Goal: Task Accomplishment & Management: Manage account settings

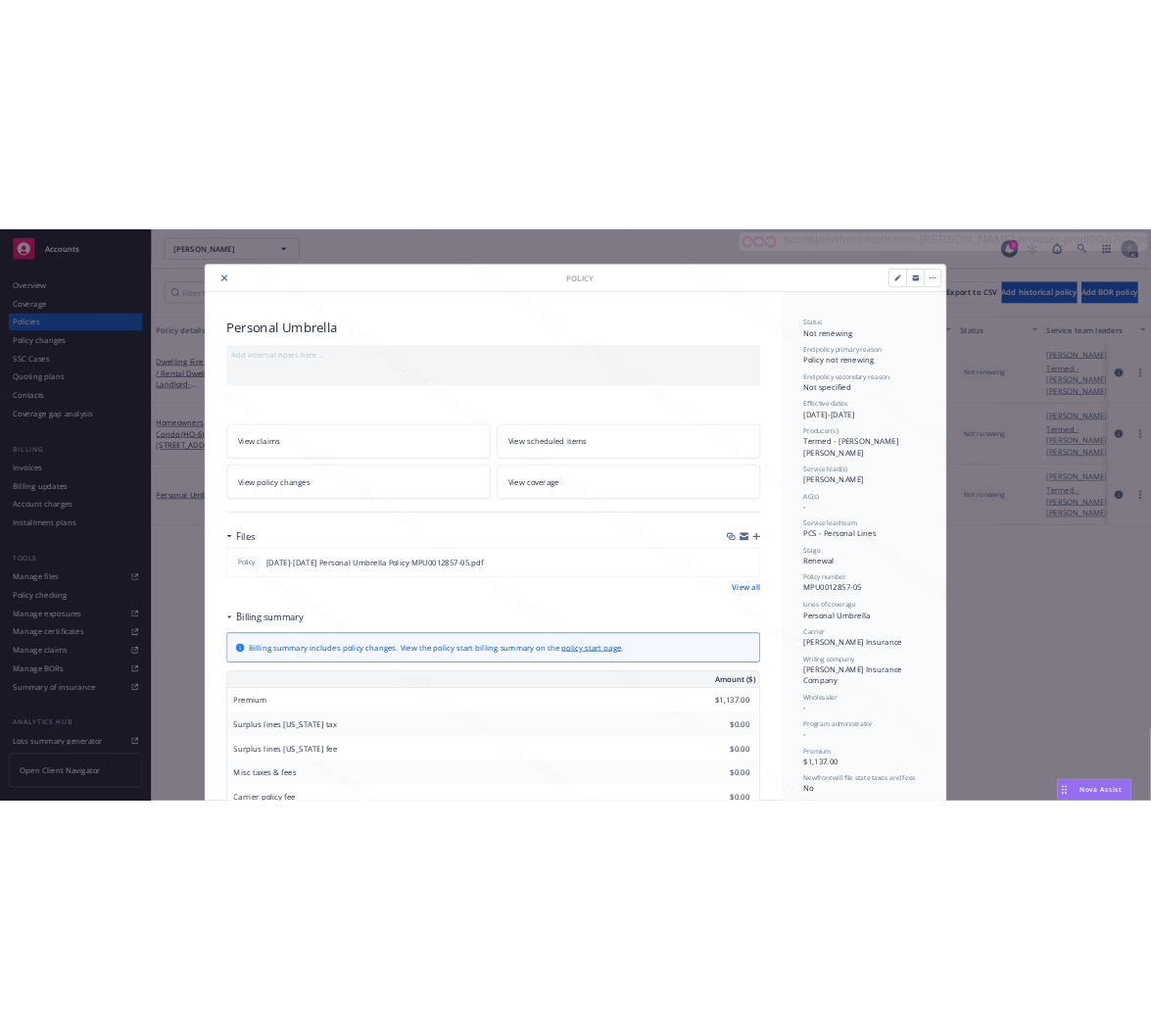
scroll to position [59, 0]
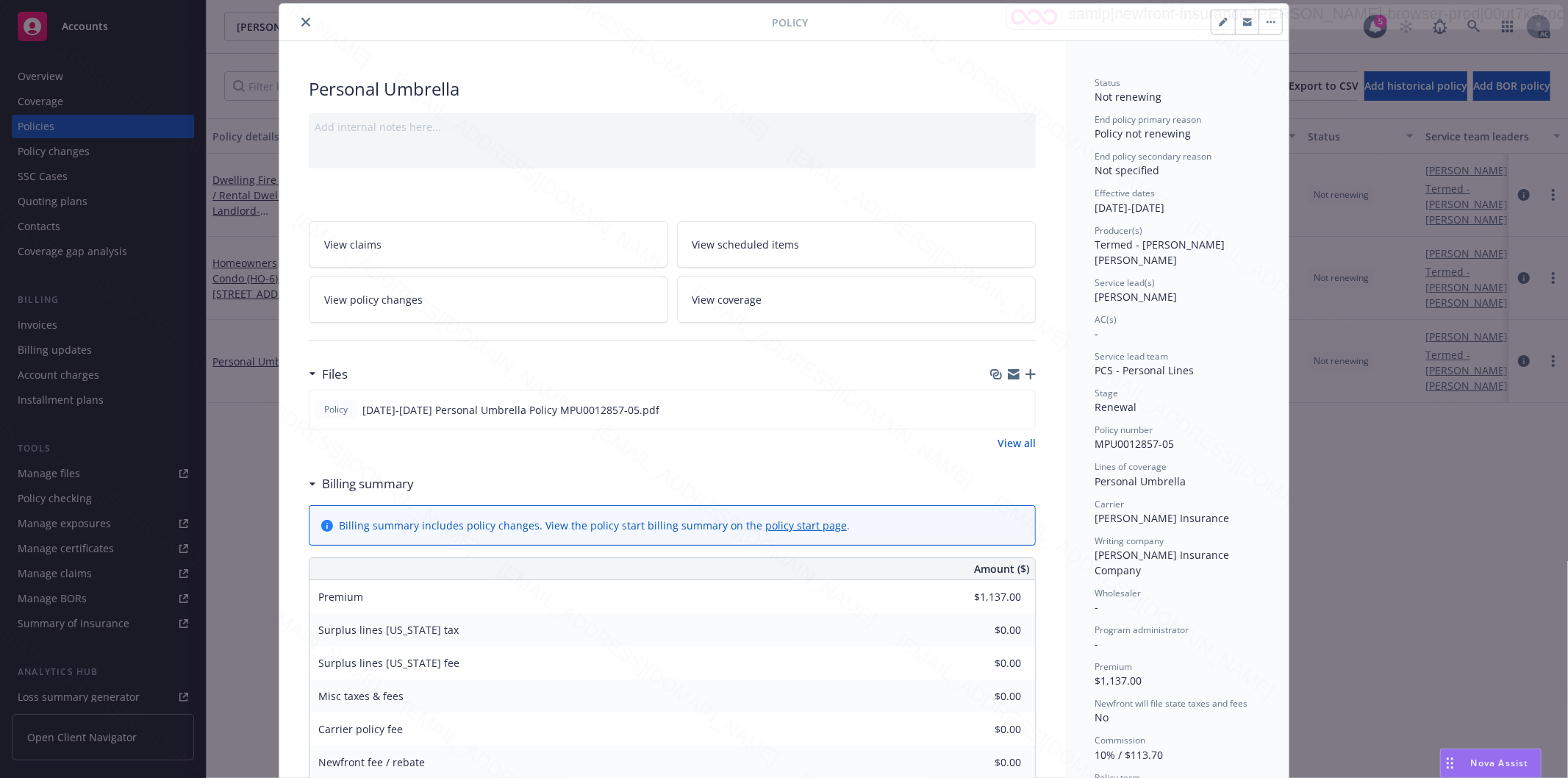
click at [302, 23] on icon "close" at bounding box center [306, 23] width 9 height 9
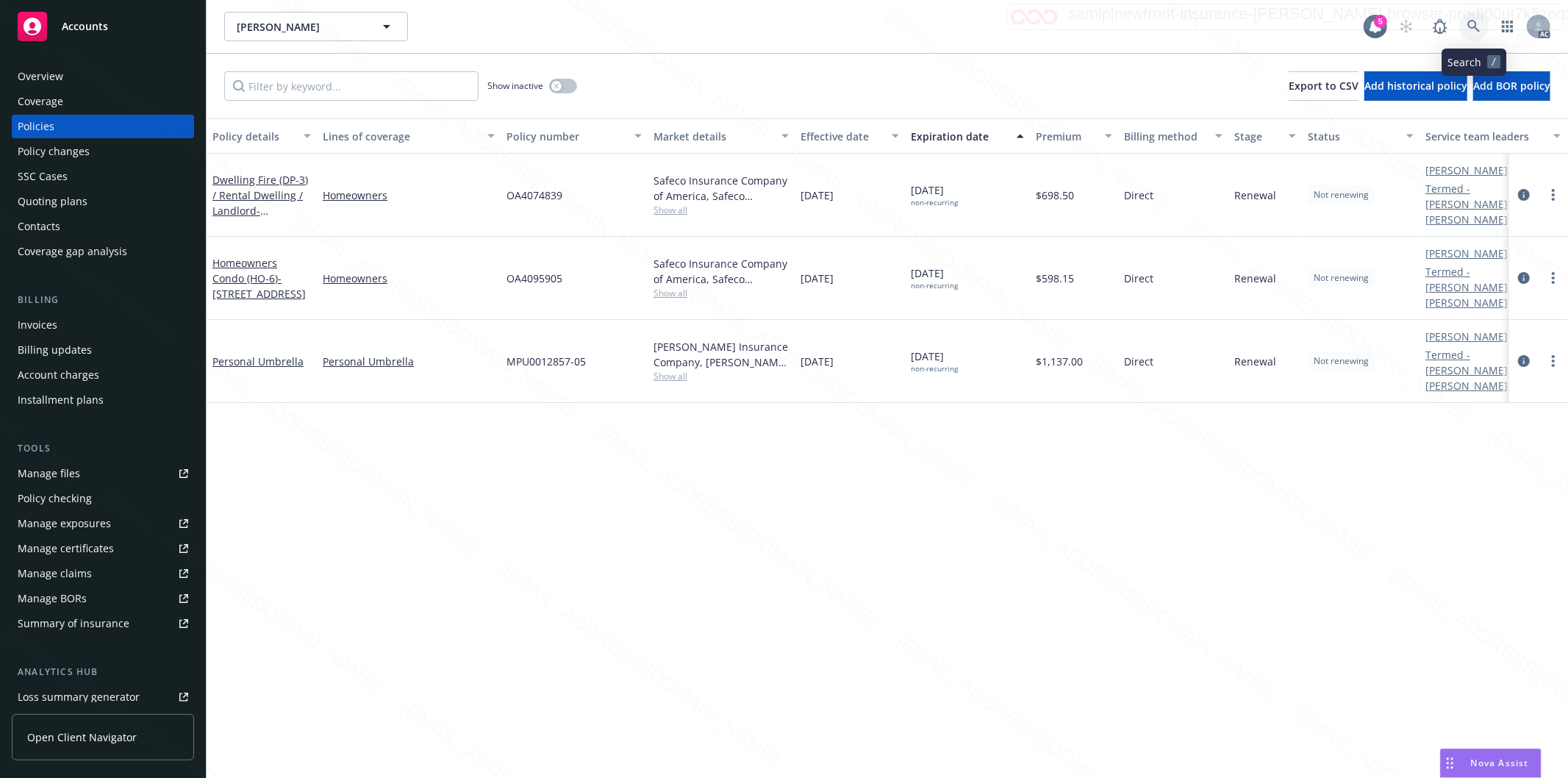
click at [1473, 29] on icon at bounding box center [1474, 26] width 14 height 14
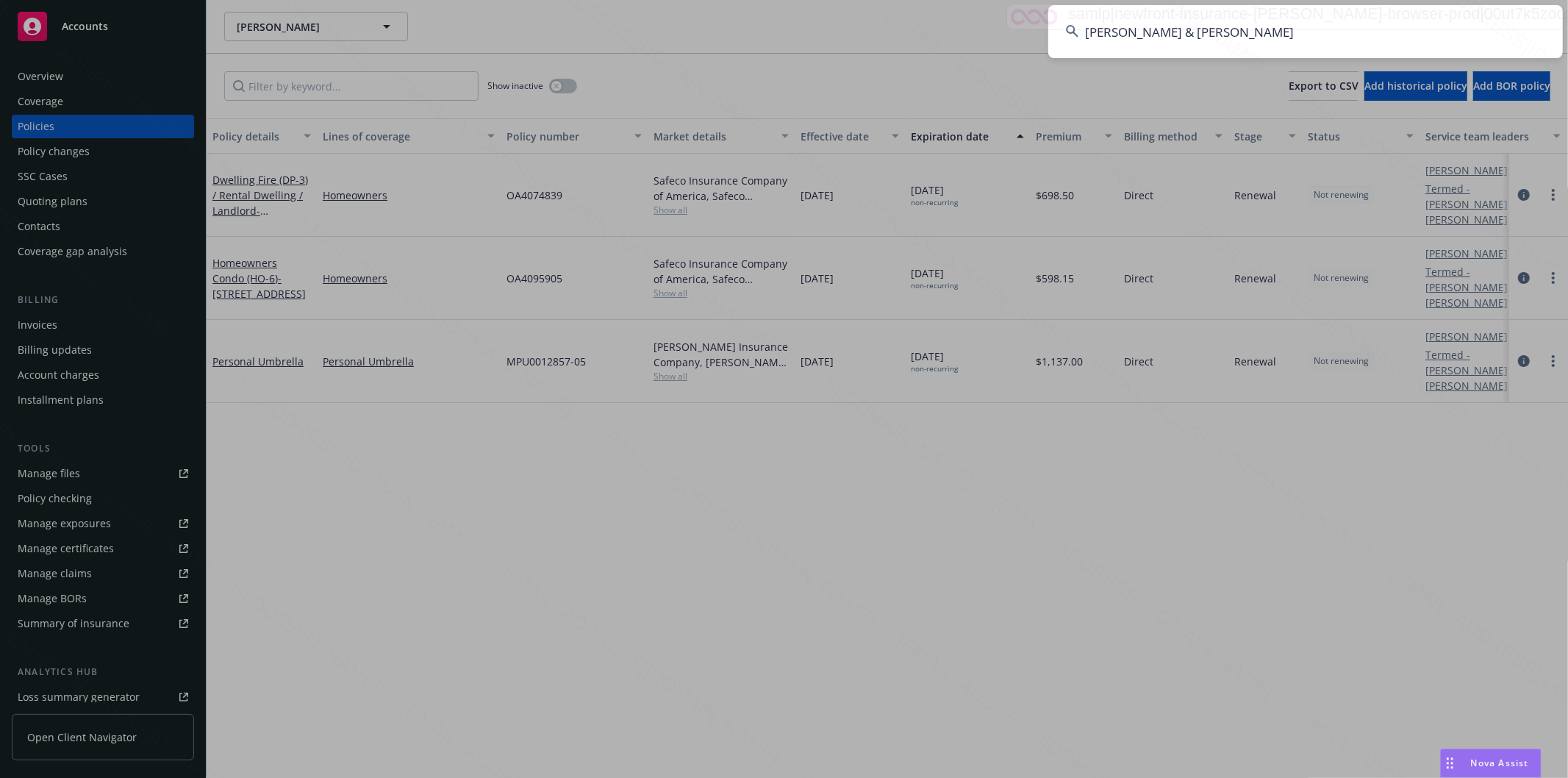
type input "[PERSON_NAME] & [PERSON_NAME]"
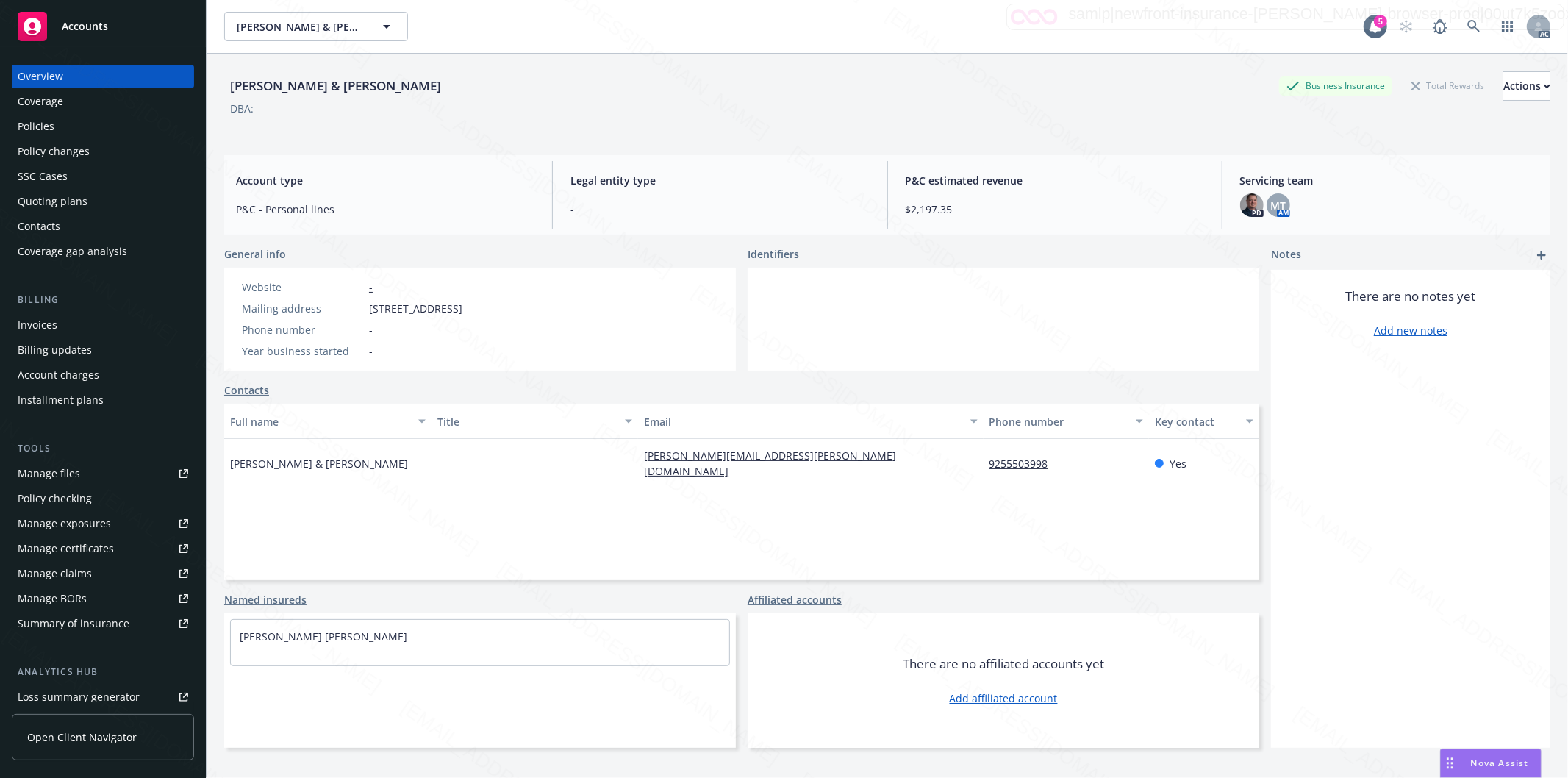
click at [41, 128] on div "Policies" at bounding box center [36, 126] width 37 height 23
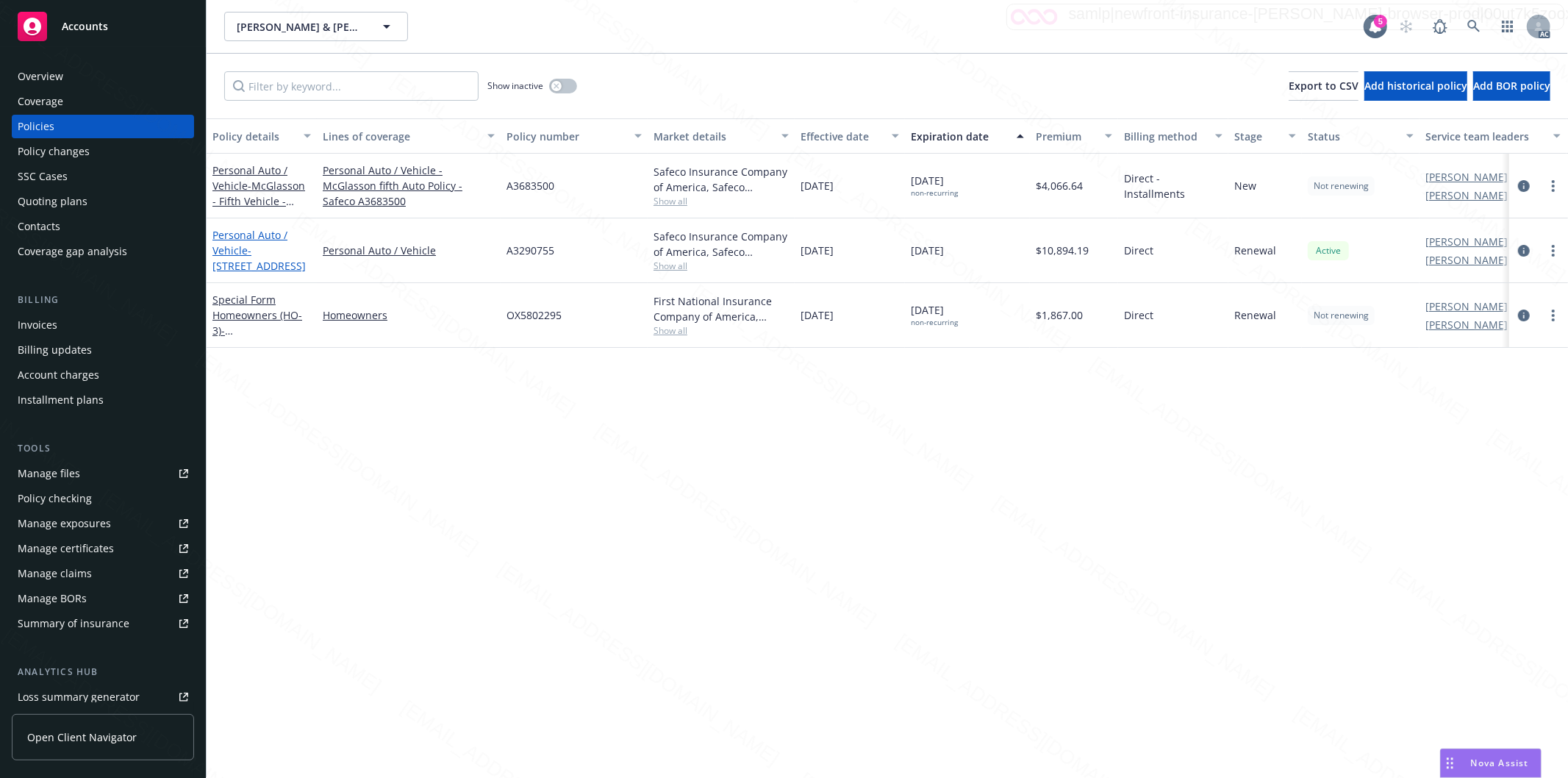
click at [236, 239] on link "Personal Auto / Vehicle - [STREET_ADDRESS]" at bounding box center [259, 251] width 93 height 45
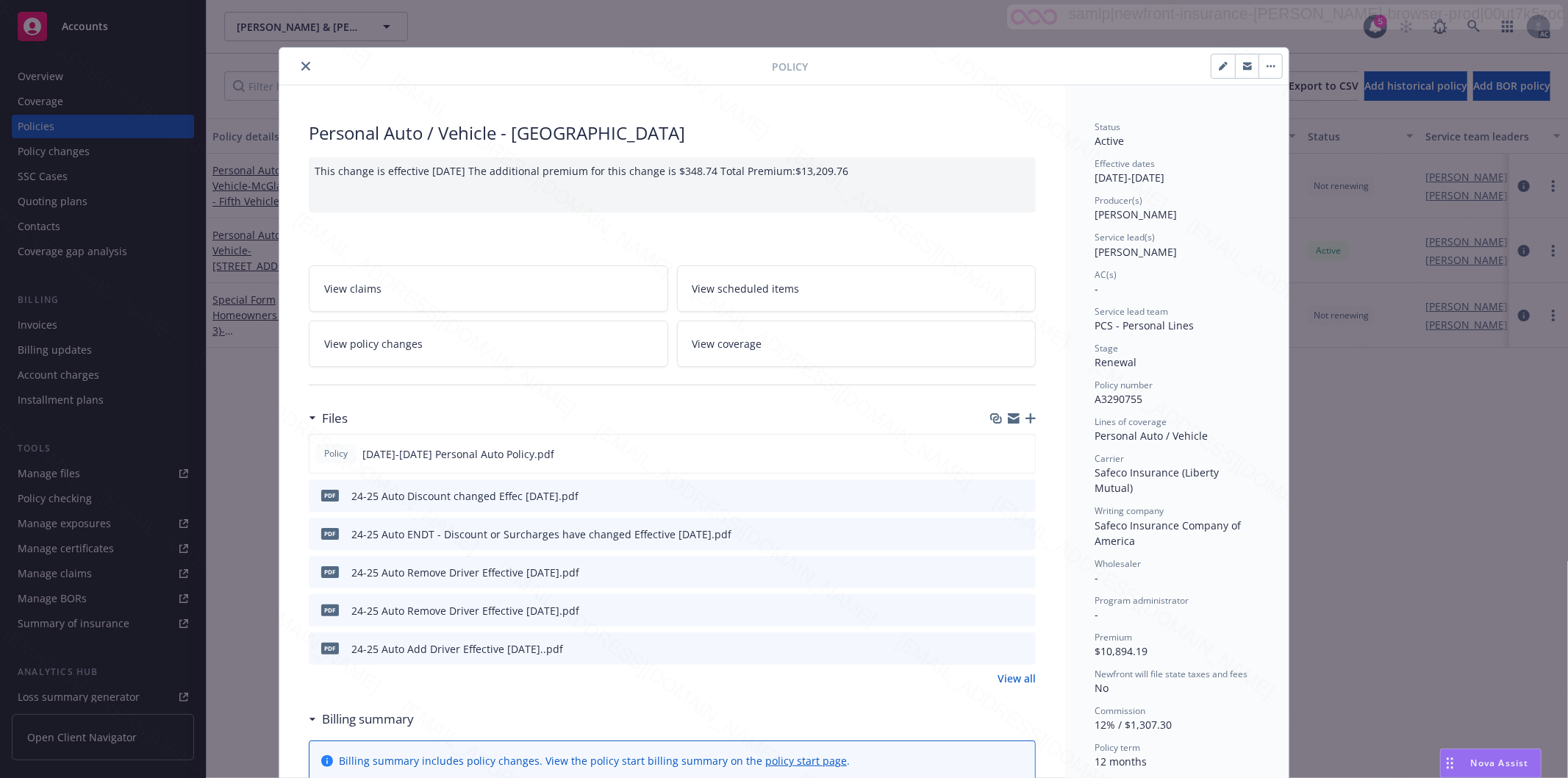
click at [402, 331] on link "View policy changes" at bounding box center [488, 344] width 359 height 47
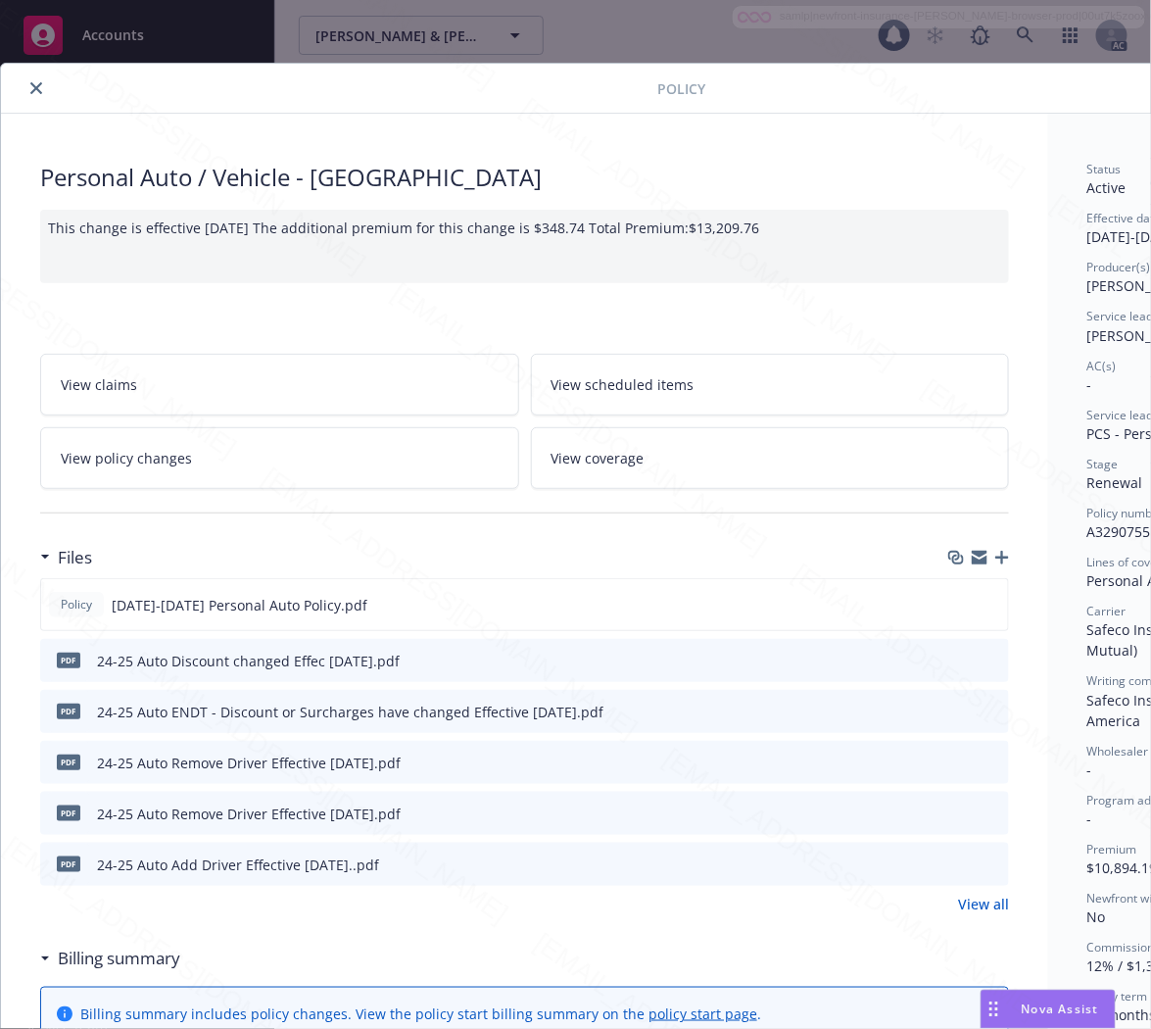
scroll to position [59, 0]
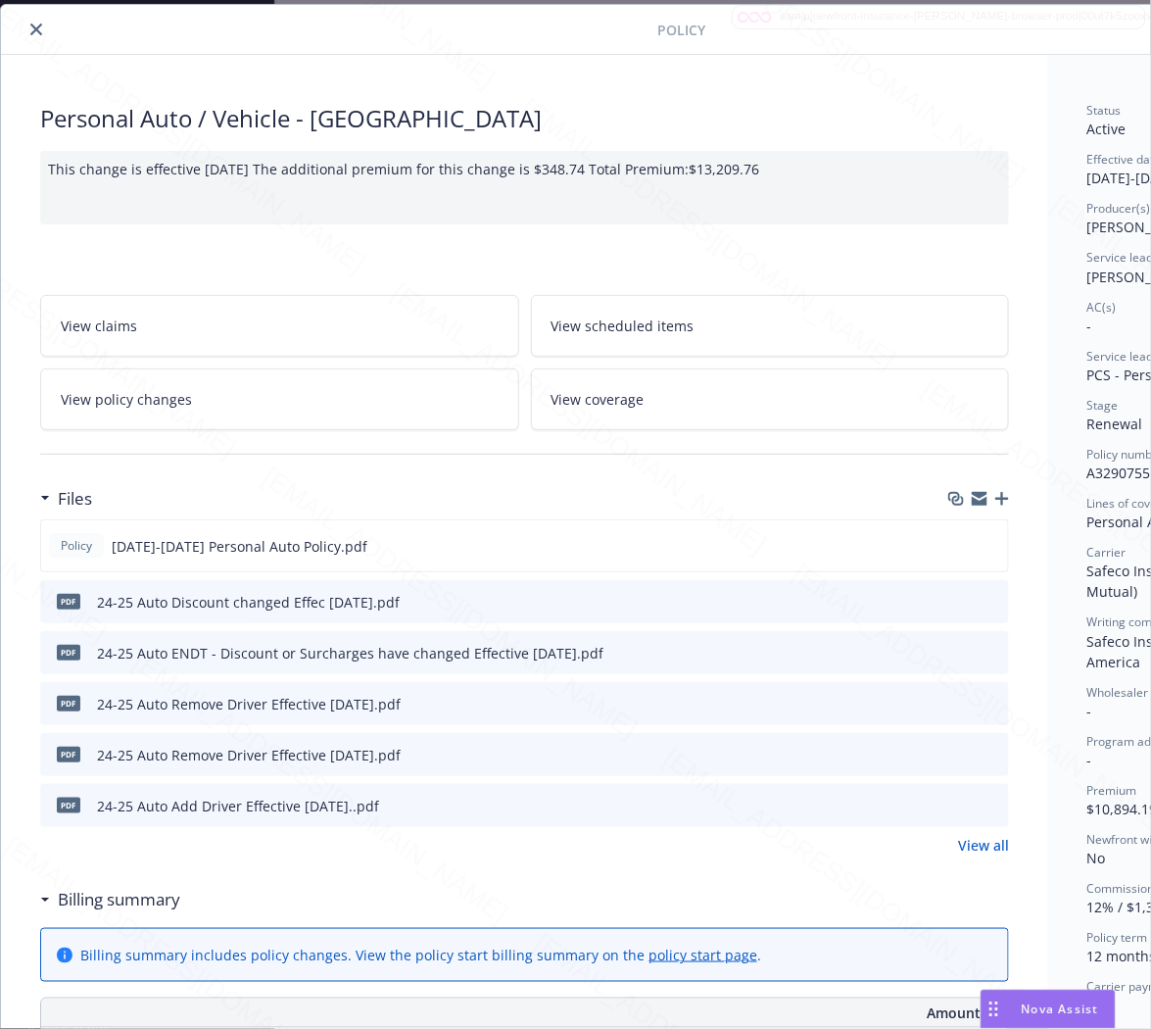
click at [123, 894] on h3 "Billing summary" at bounding box center [119, 899] width 122 height 25
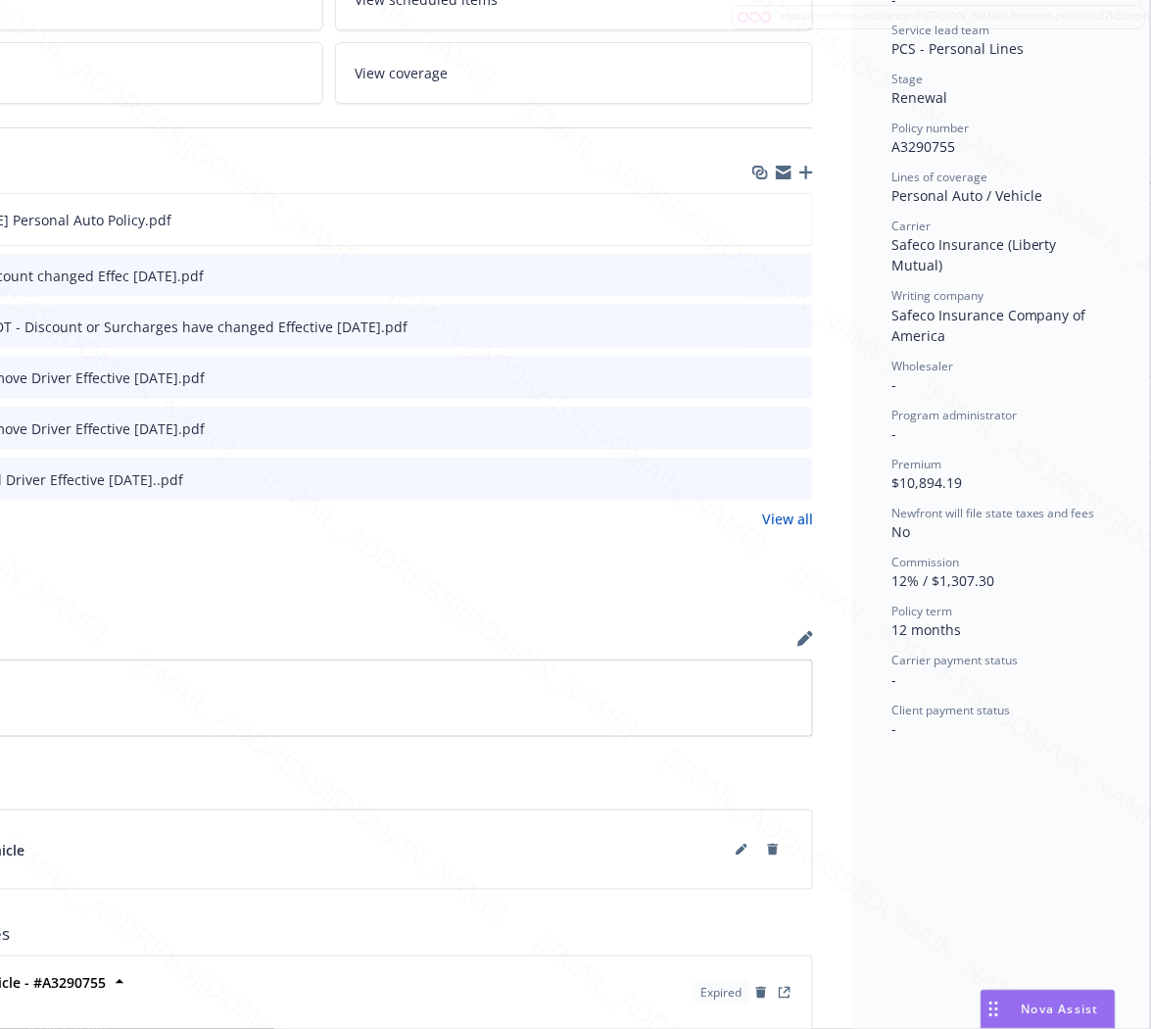
scroll to position [0, 212]
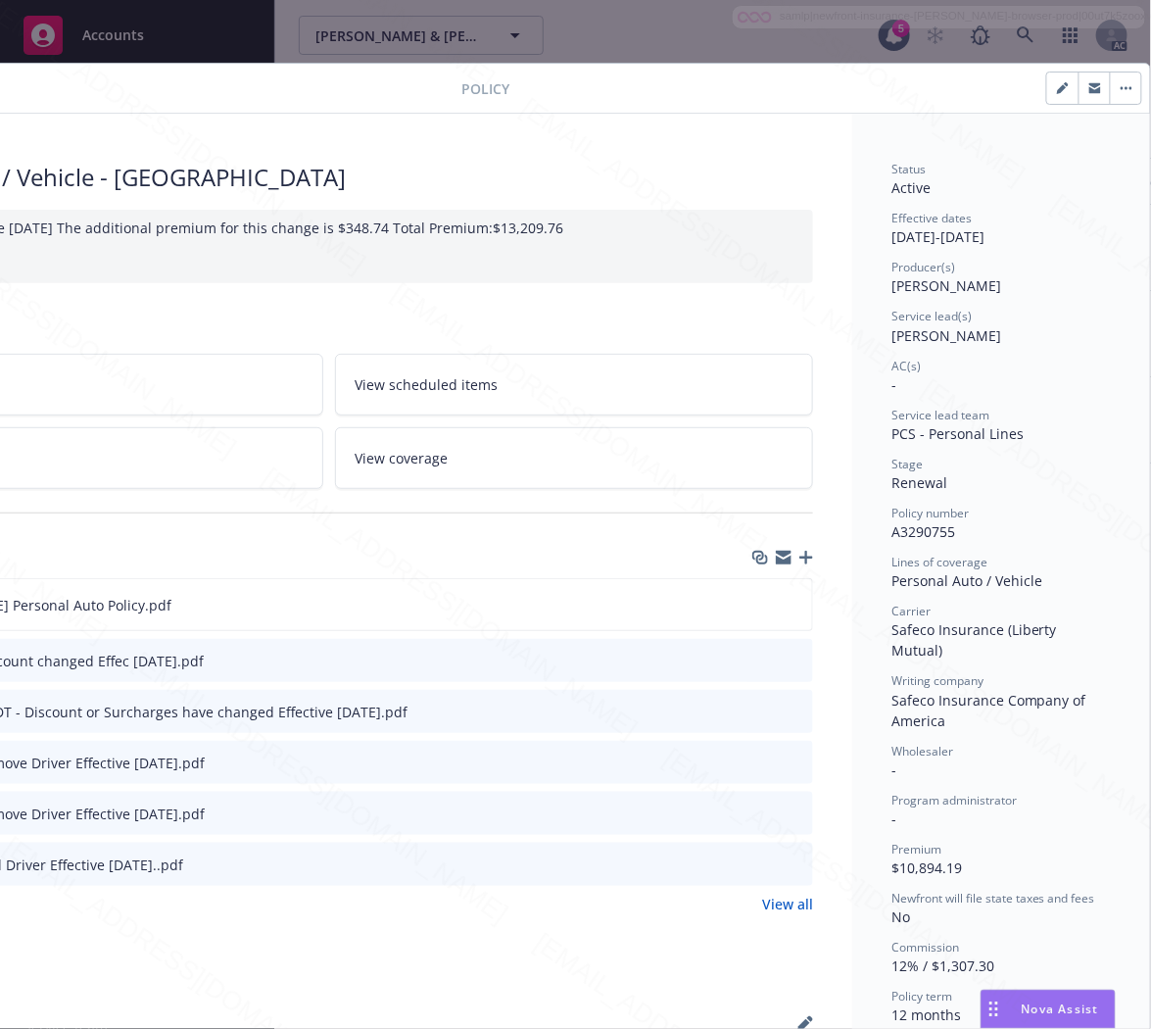
click at [928, 534] on span "A3290755" at bounding box center [924, 531] width 64 height 19
copy span "A3290755"
click at [753, 604] on icon "download file" at bounding box center [761, 604] width 16 height 16
click at [1113, 91] on button "button" at bounding box center [1125, 88] width 31 height 31
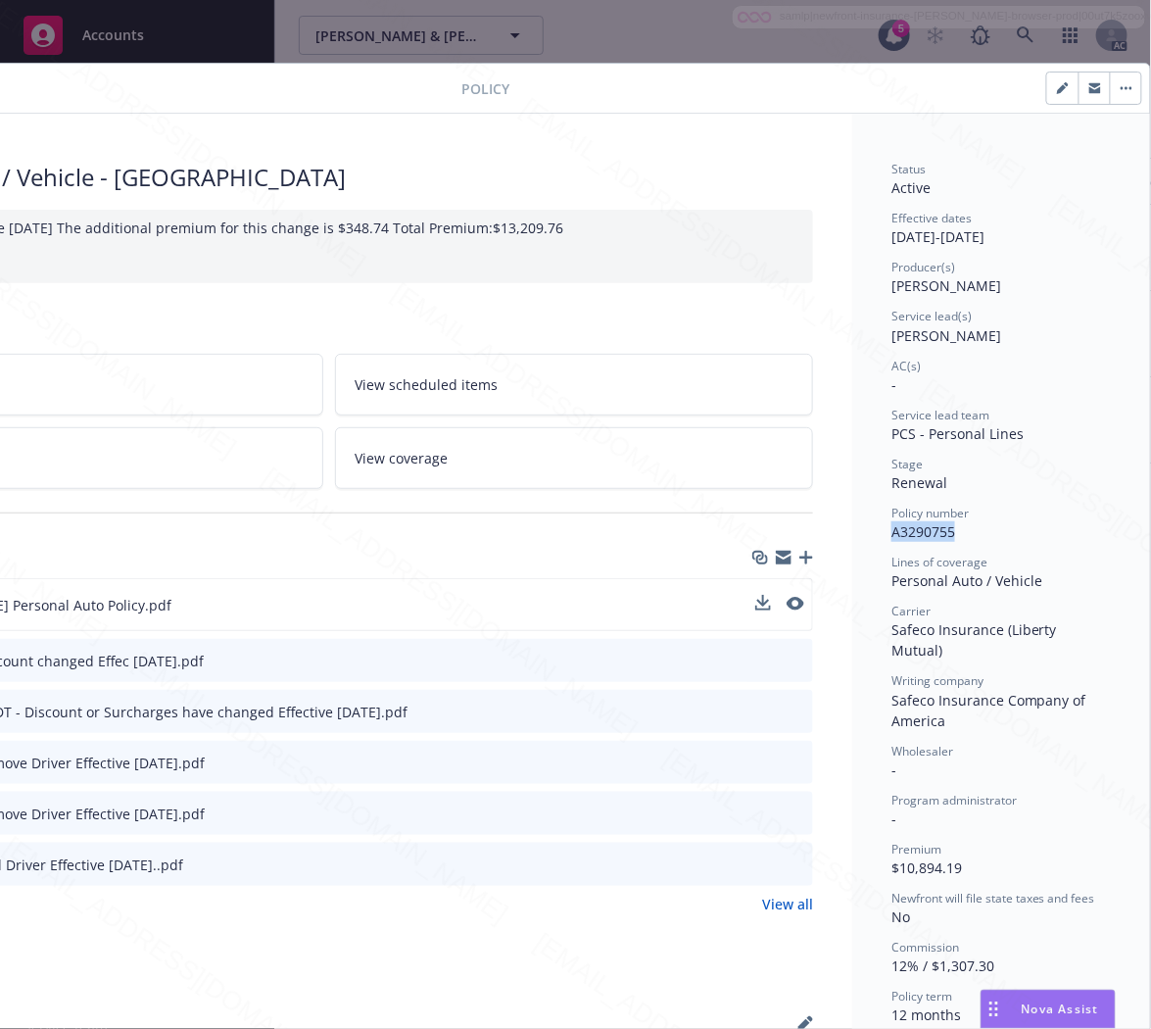
click at [1121, 86] on icon "button" at bounding box center [1127, 88] width 12 height 4
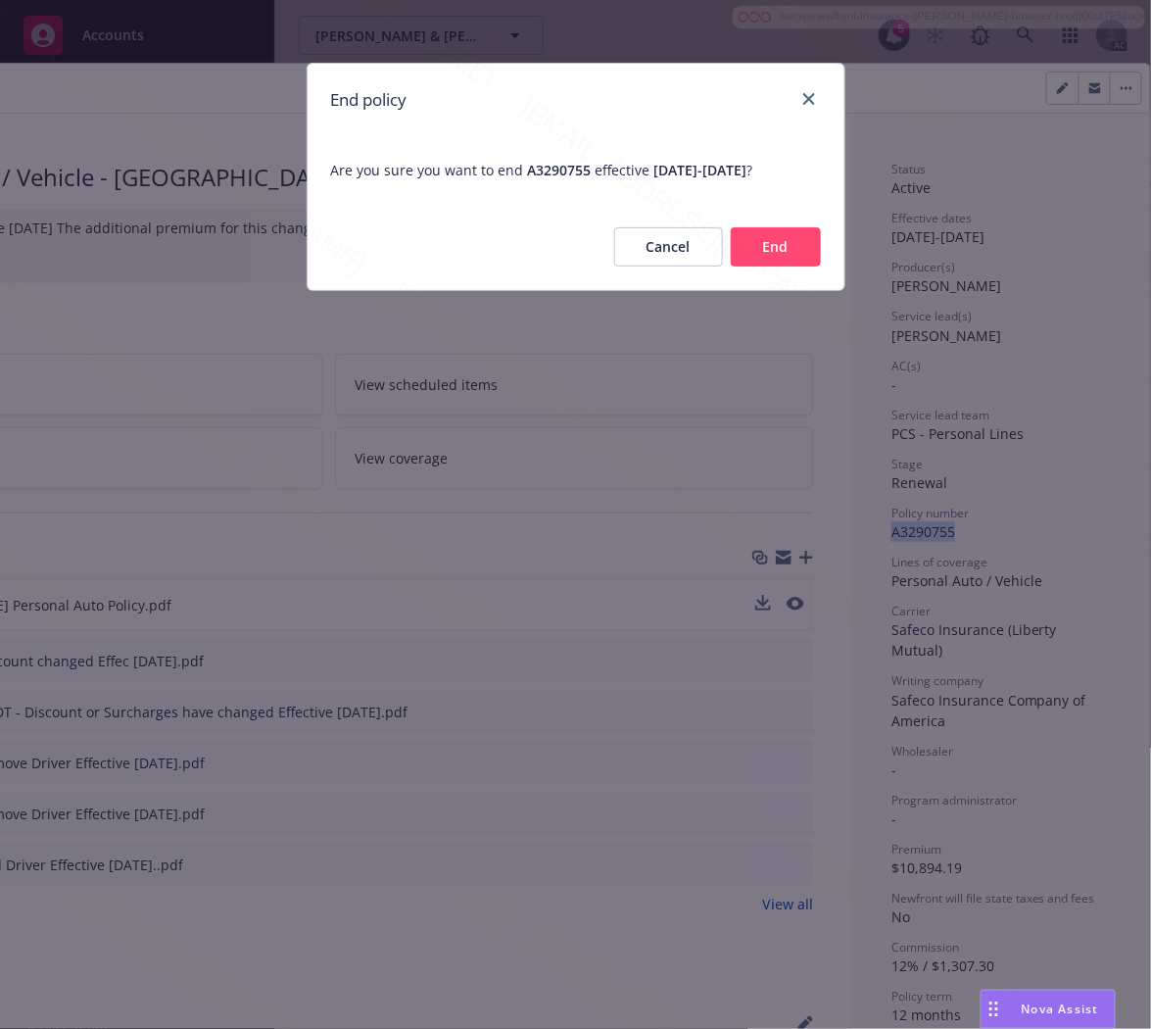
click at [779, 233] on button "End" at bounding box center [776, 246] width 90 height 39
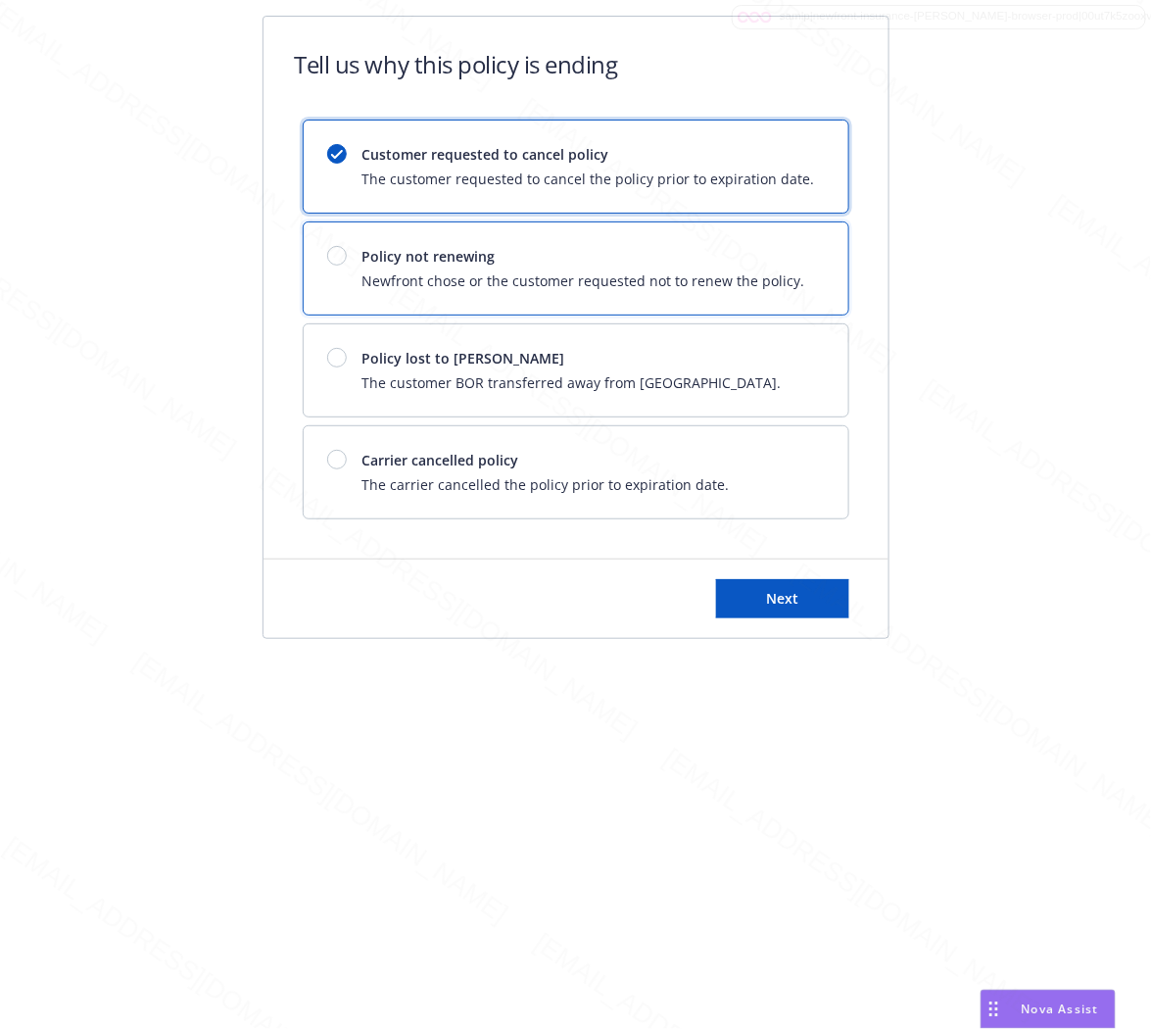
click at [599, 247] on span "Policy not renewing" at bounding box center [584, 256] width 443 height 21
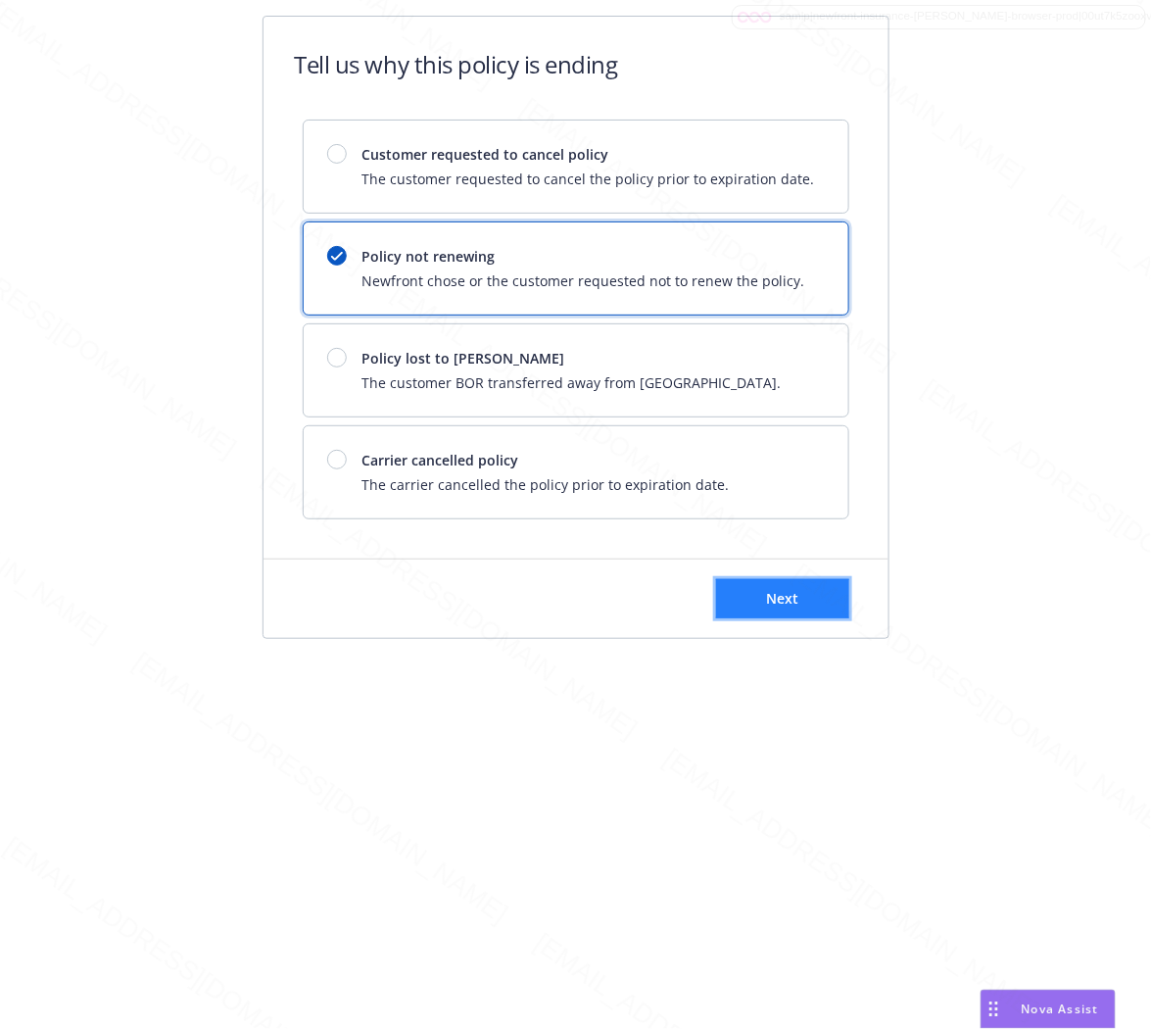
click at [806, 589] on button "Next" at bounding box center [782, 598] width 133 height 39
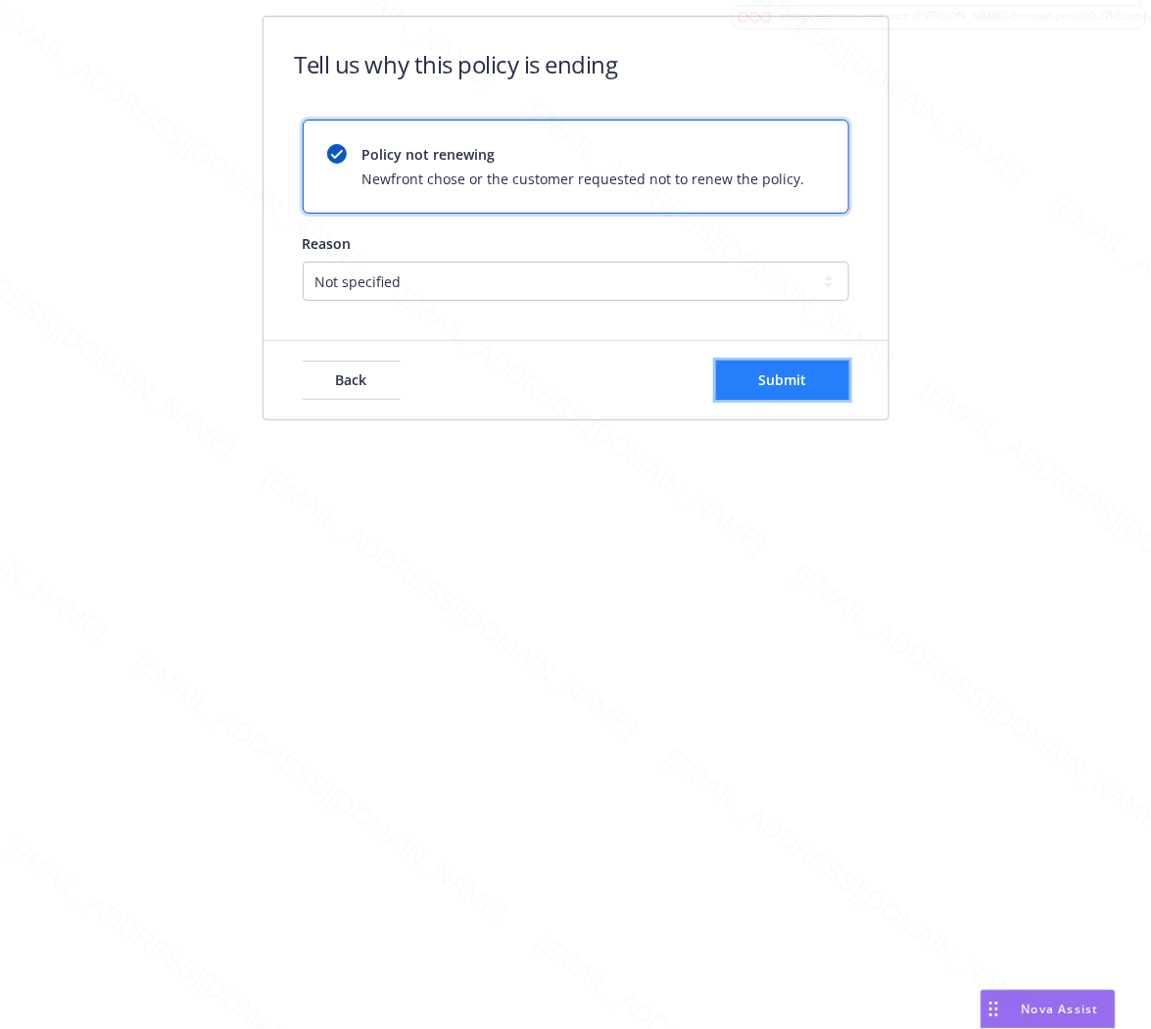
click at [776, 377] on span "Submit" at bounding box center [782, 379] width 48 height 19
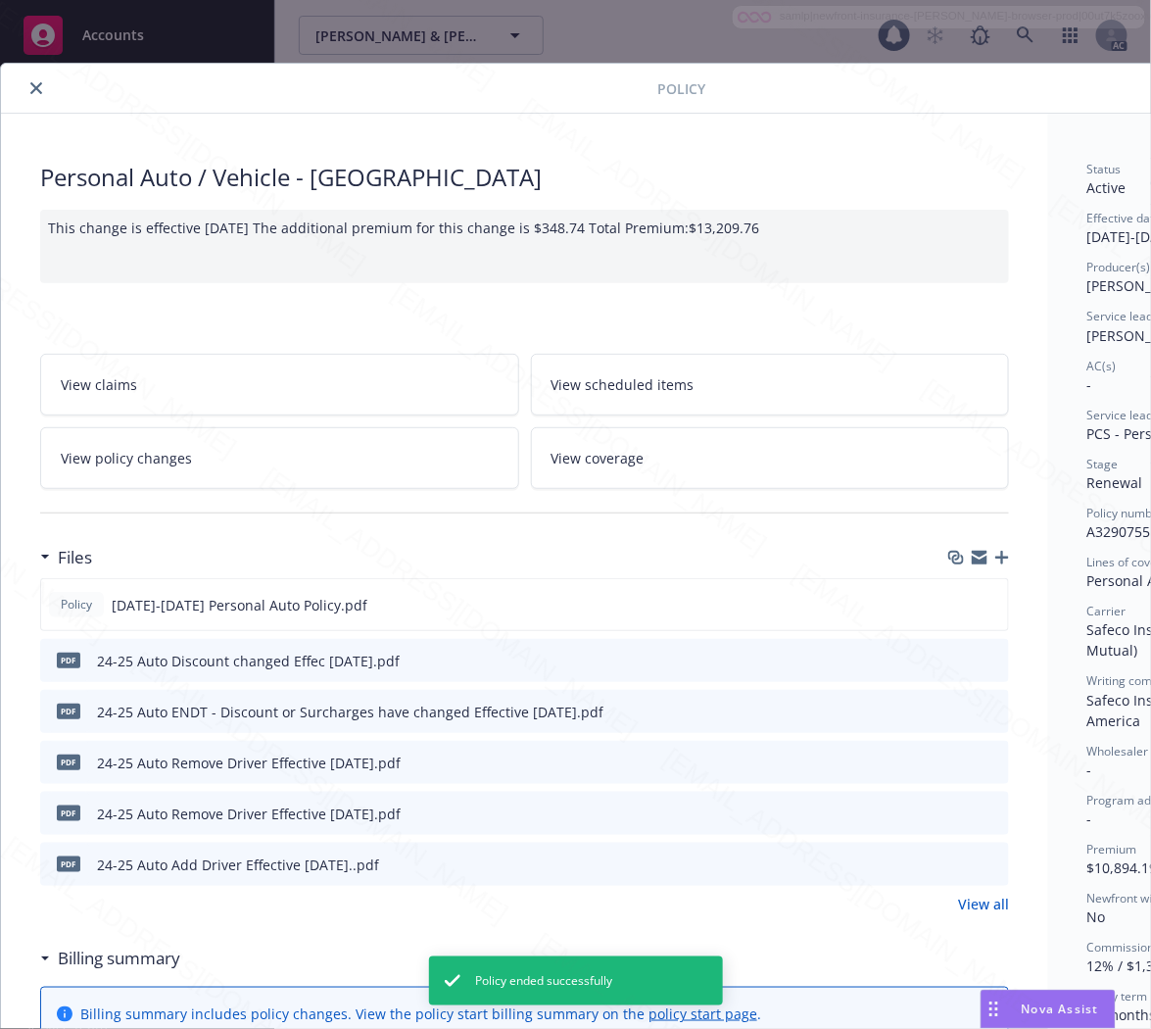
scroll to position [59, 0]
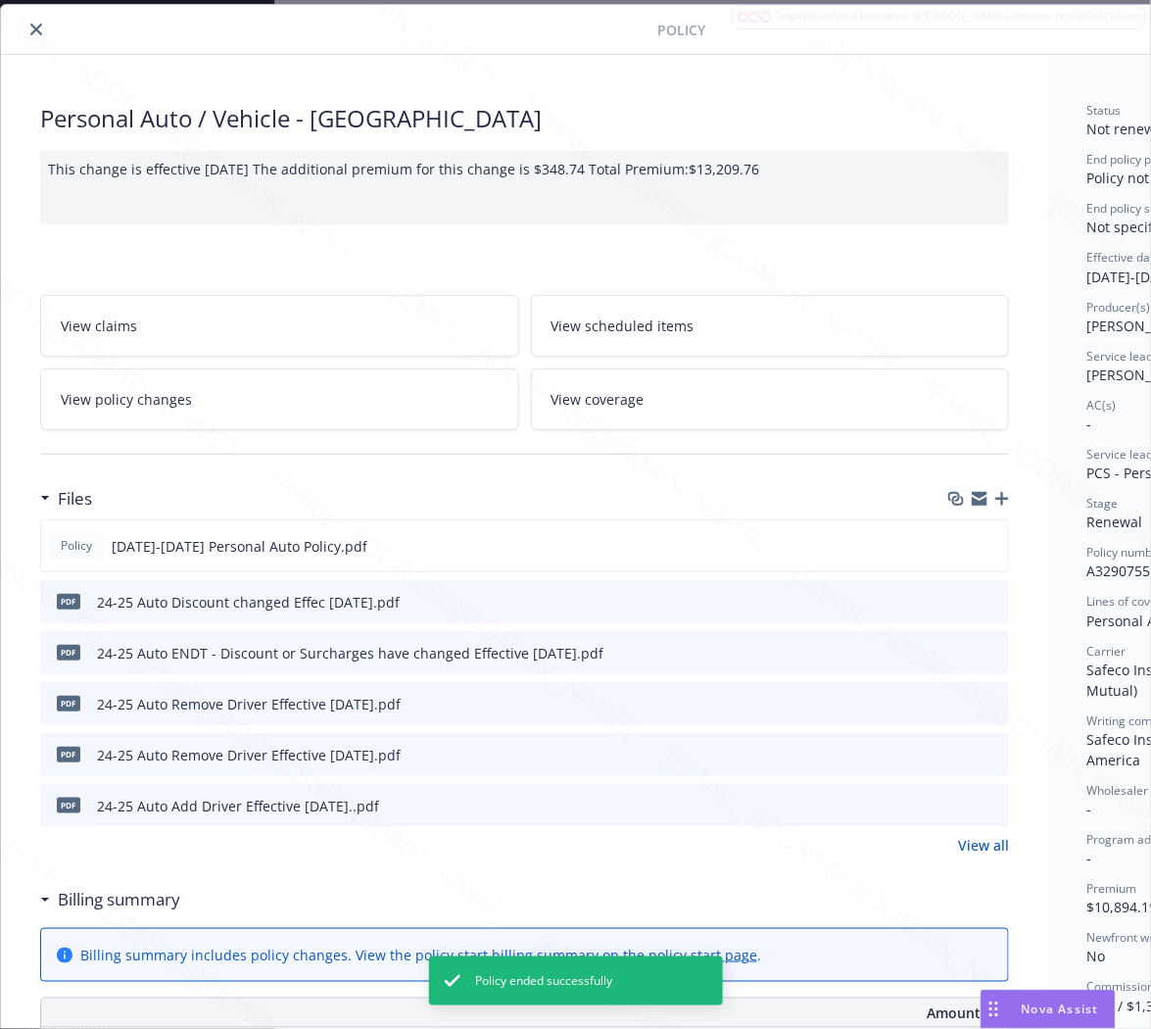
click at [33, 26] on icon "close" at bounding box center [36, 30] width 12 height 12
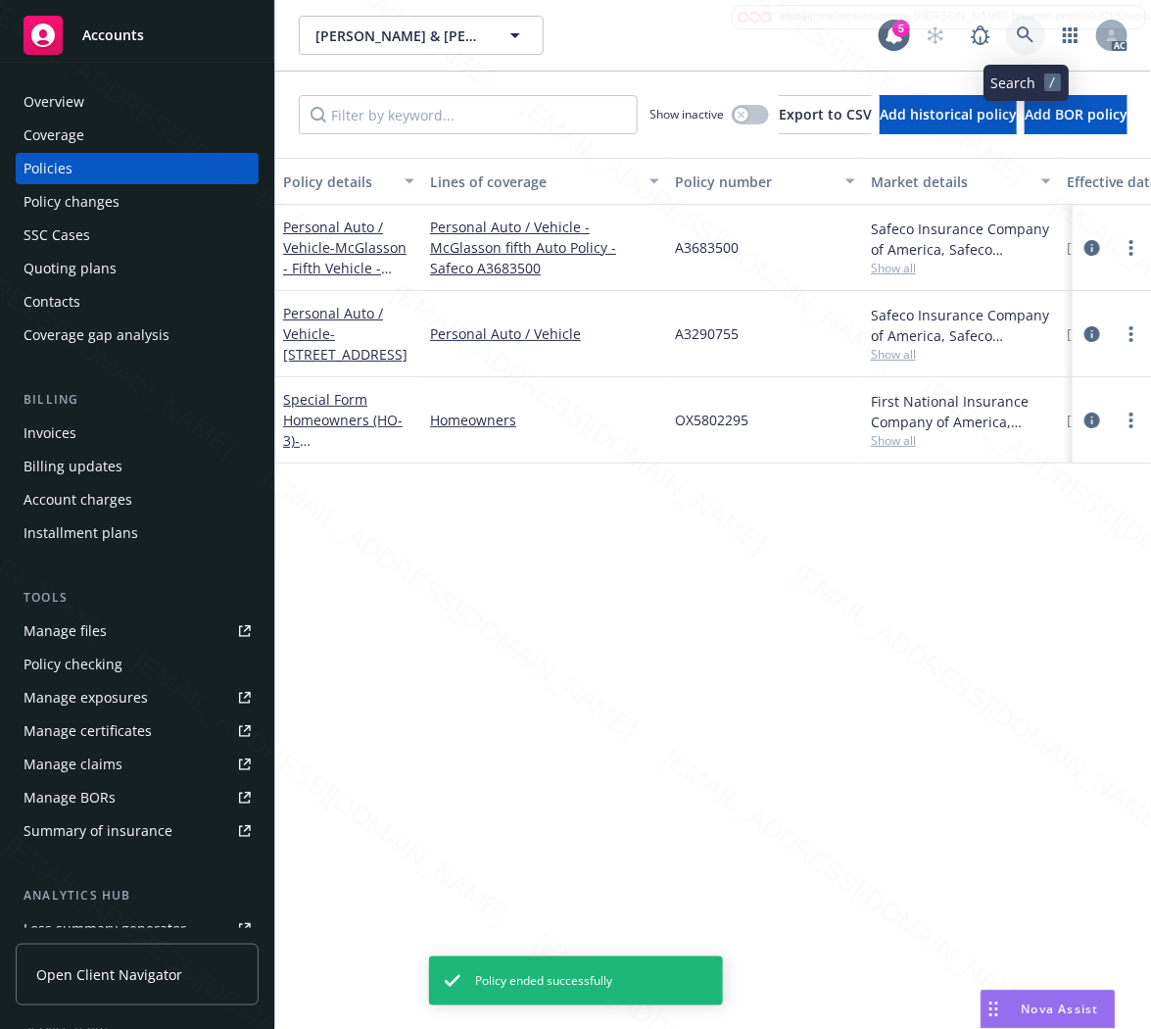
click at [1025, 33] on icon at bounding box center [1026, 35] width 18 height 18
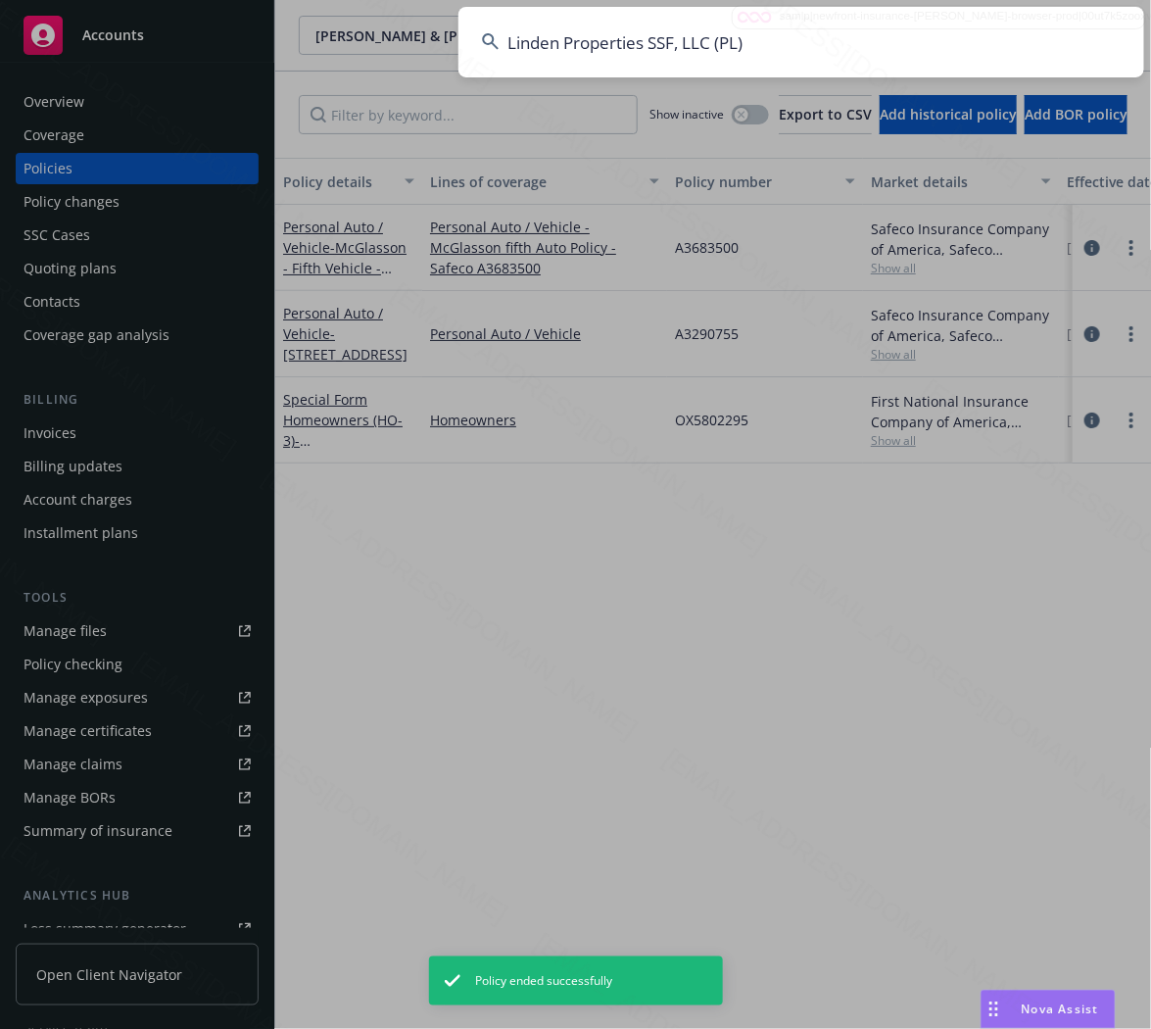
type input "Linden Properties SSF, LLC (PL)"
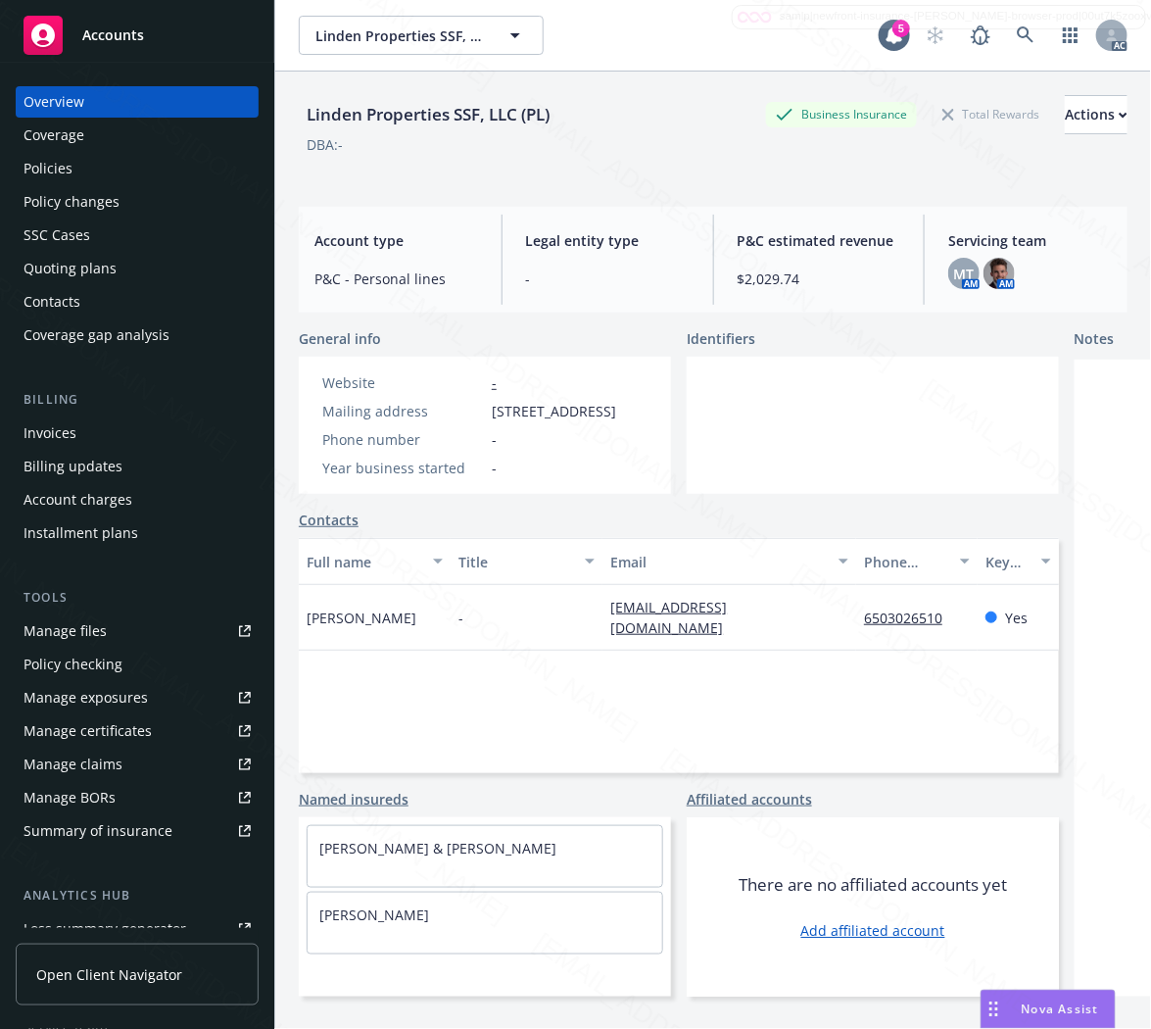
click at [54, 160] on div "Policies" at bounding box center [48, 168] width 49 height 31
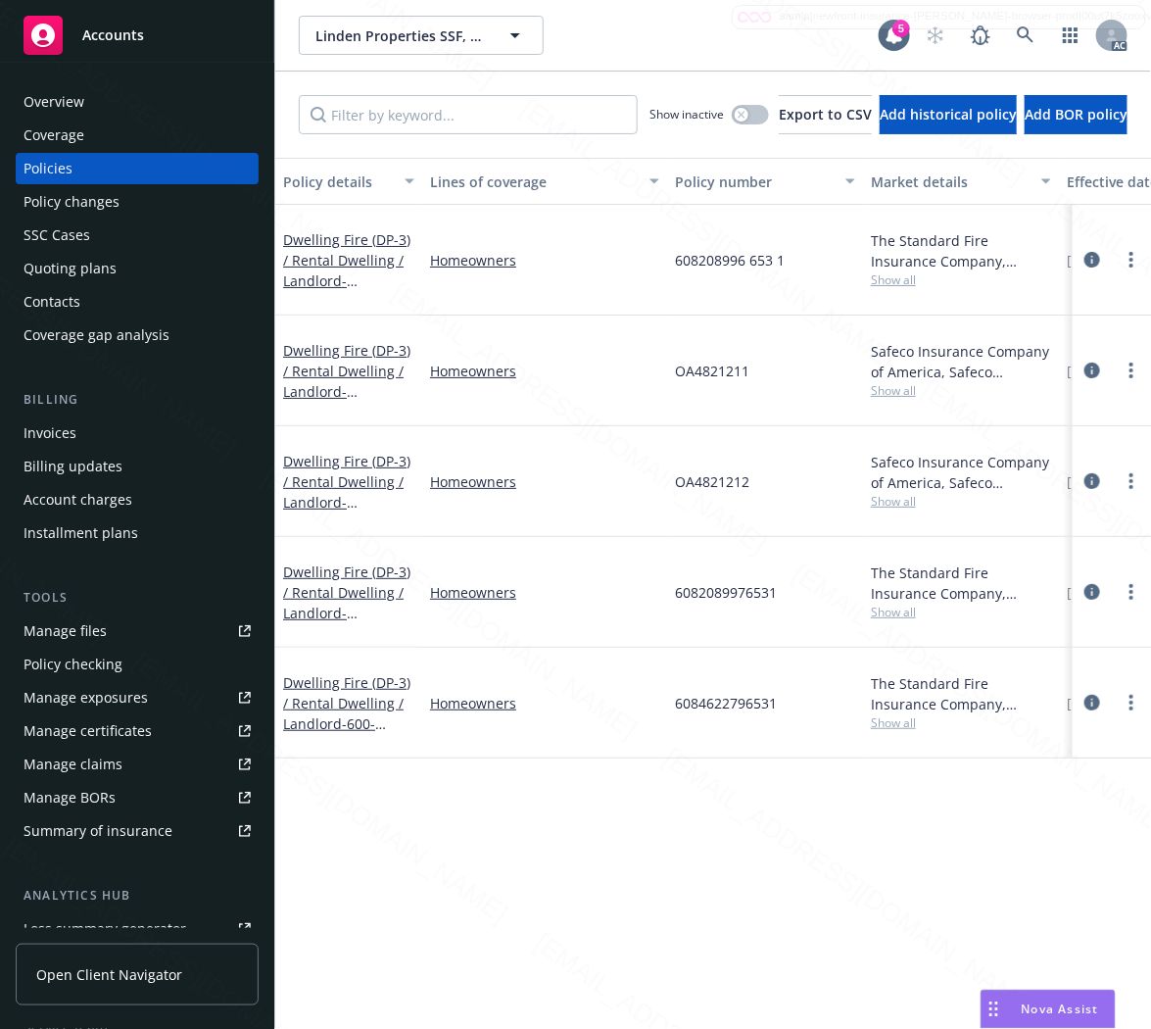
click at [129, 105] on div "Overview" at bounding box center [137, 101] width 227 height 31
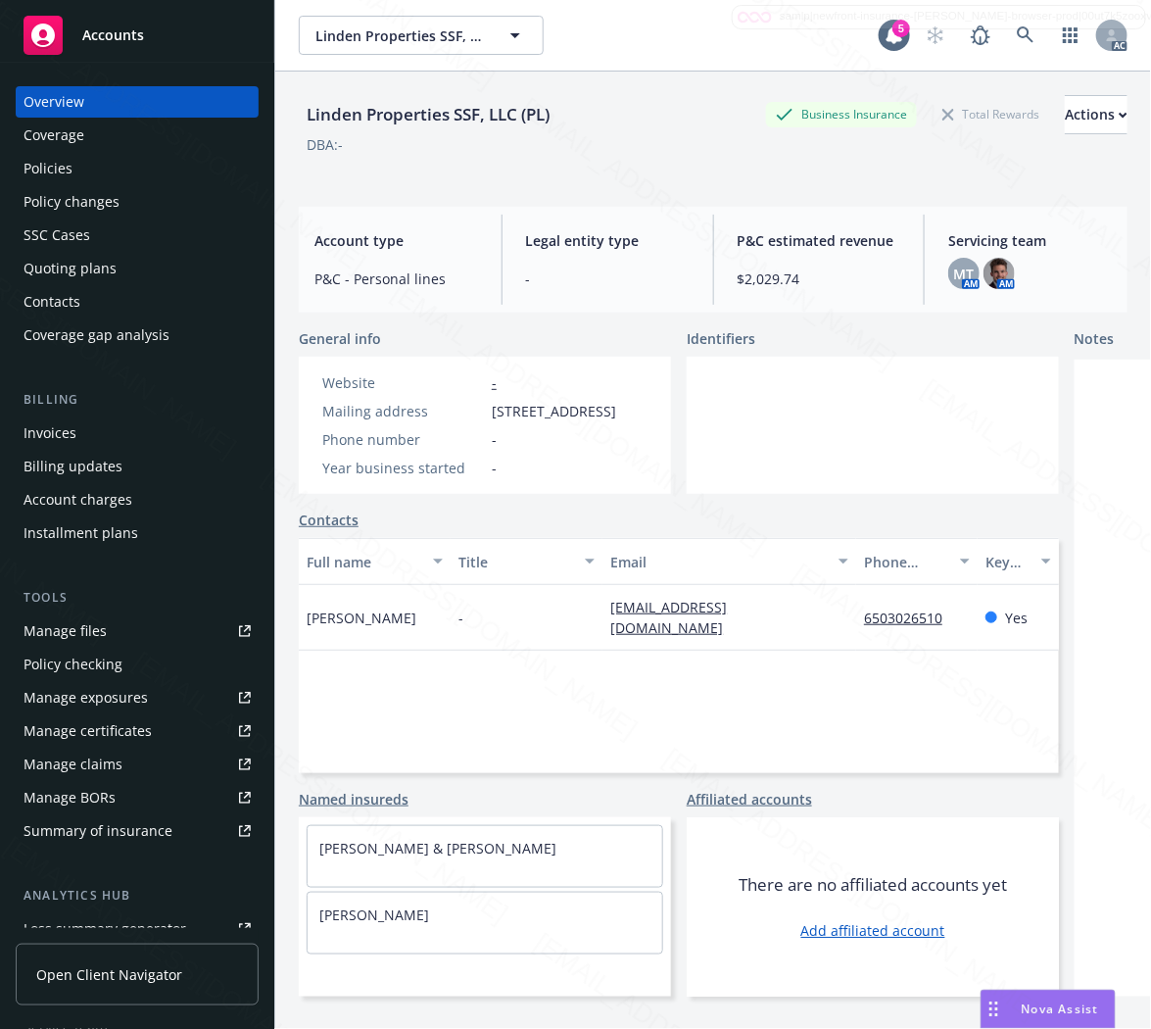
drag, startPoint x: 493, startPoint y: 410, endPoint x: 610, endPoint y: 409, distance: 117.6
click at [610, 409] on div "Mailing address [STREET_ADDRESS]" at bounding box center [470, 411] width 310 height 21
copy span "[STREET_ADDRESS]"
click at [114, 172] on div "Policies" at bounding box center [137, 168] width 227 height 31
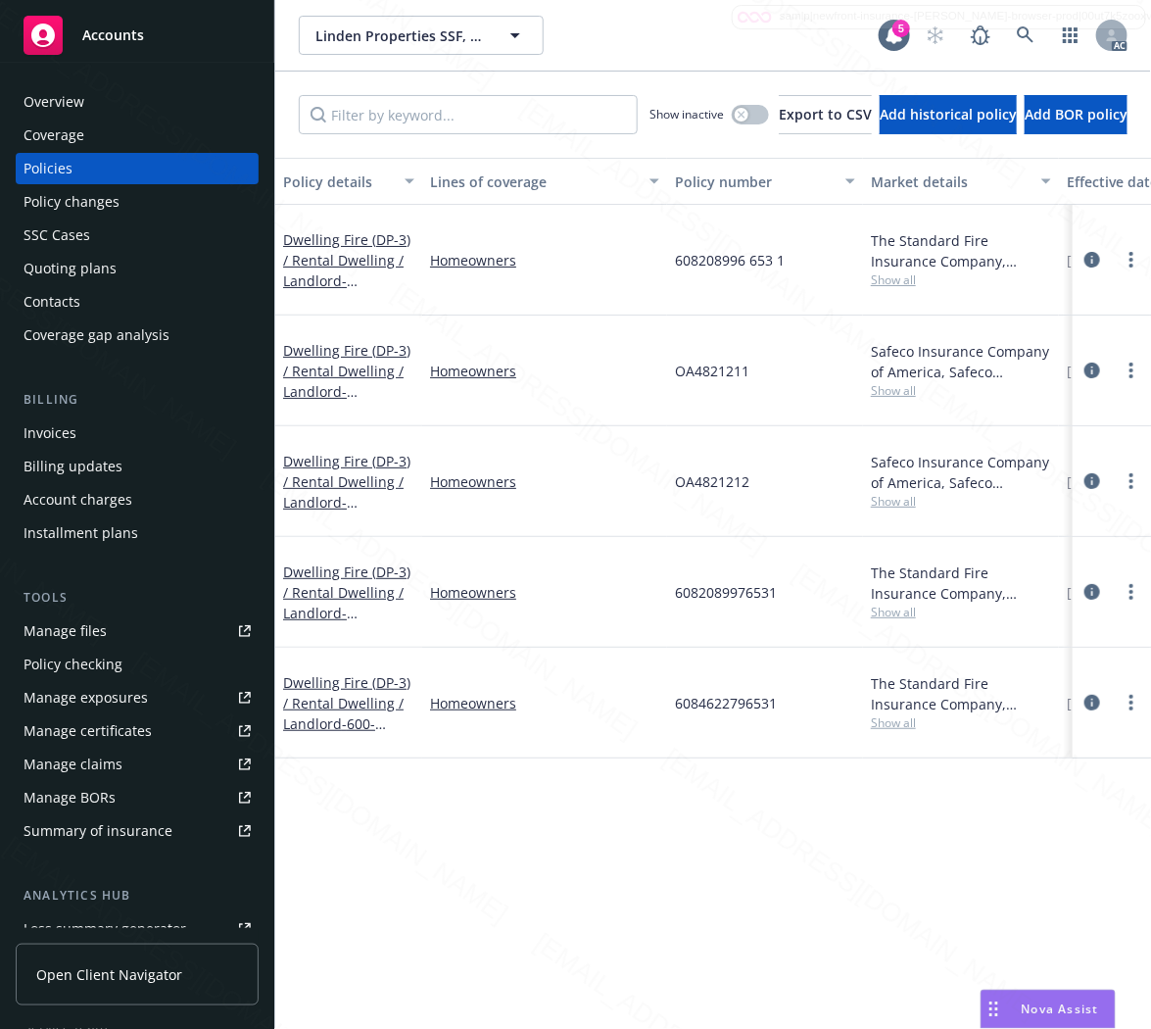
click at [346, 451] on div "Dwelling Fire (DP-3) / Rental Dwelling / Landlord - 307A & [STREET_ADDRESS]" at bounding box center [348, 482] width 131 height 62
click at [345, 452] on link "Dwelling Fire (DP-3) / Rental Dwelling / Landlord - 307A & [STREET_ADDRESS]" at bounding box center [346, 492] width 127 height 80
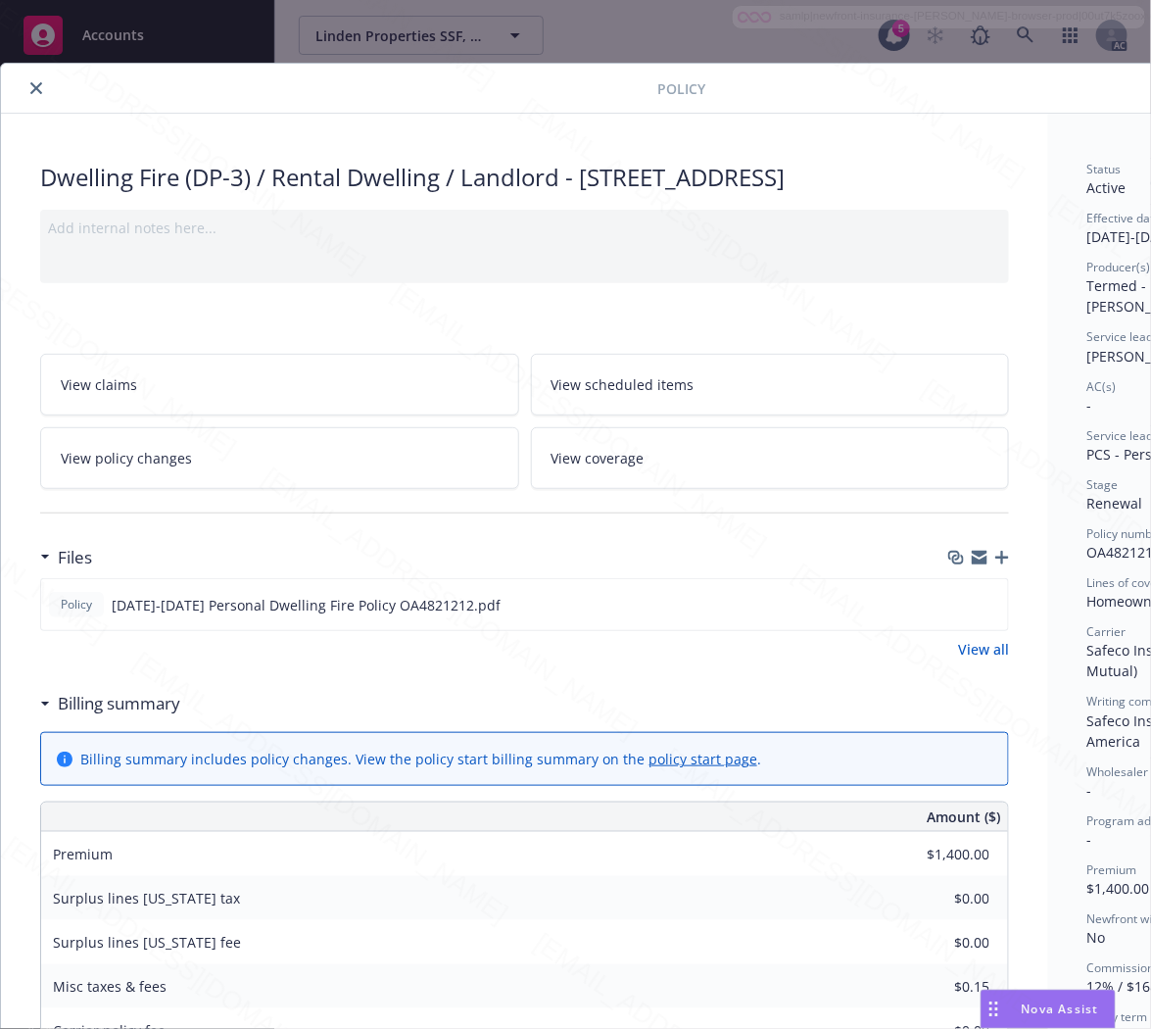
click at [162, 716] on h3 "Billing summary" at bounding box center [119, 703] width 122 height 25
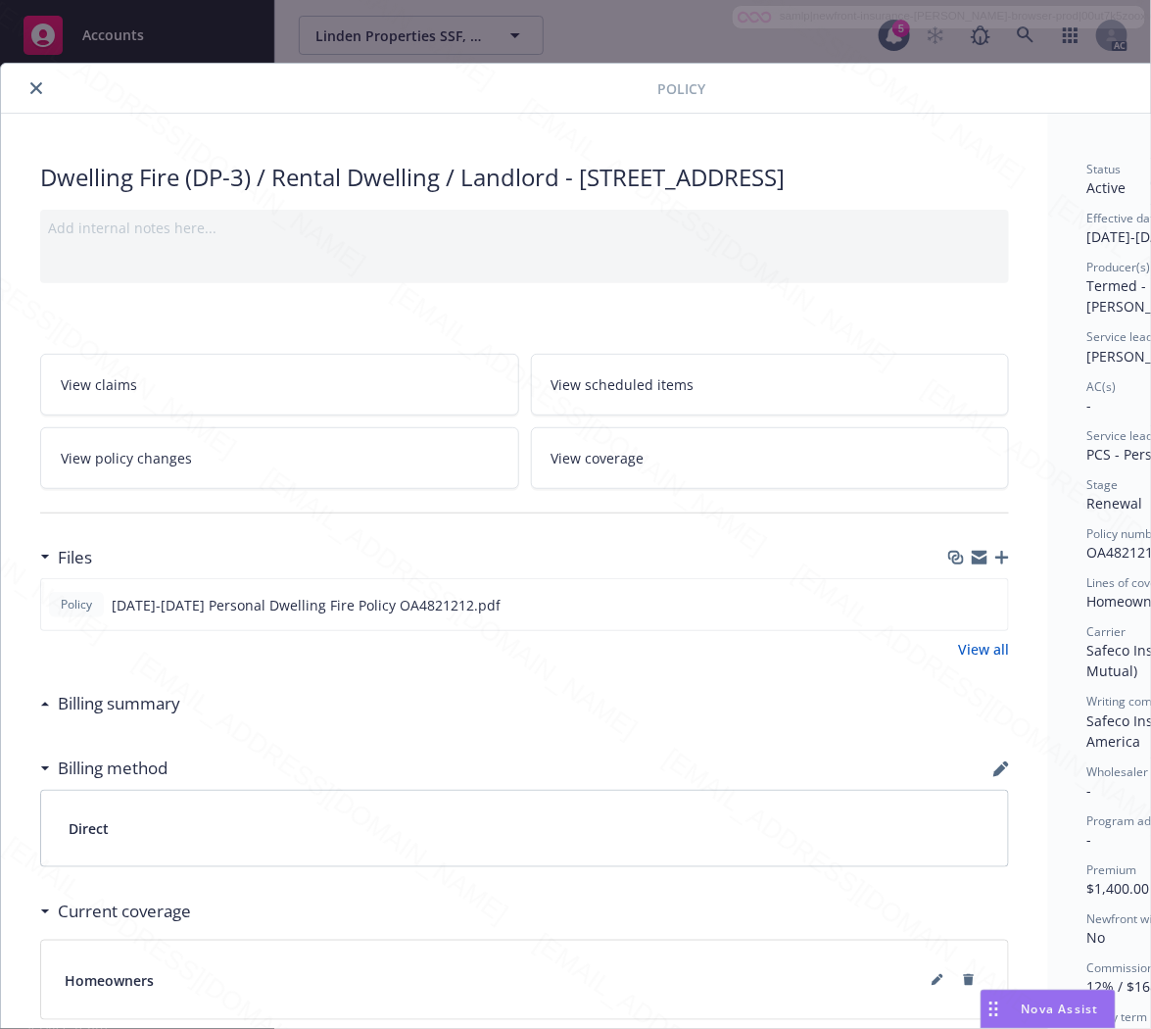
scroll to position [0, 212]
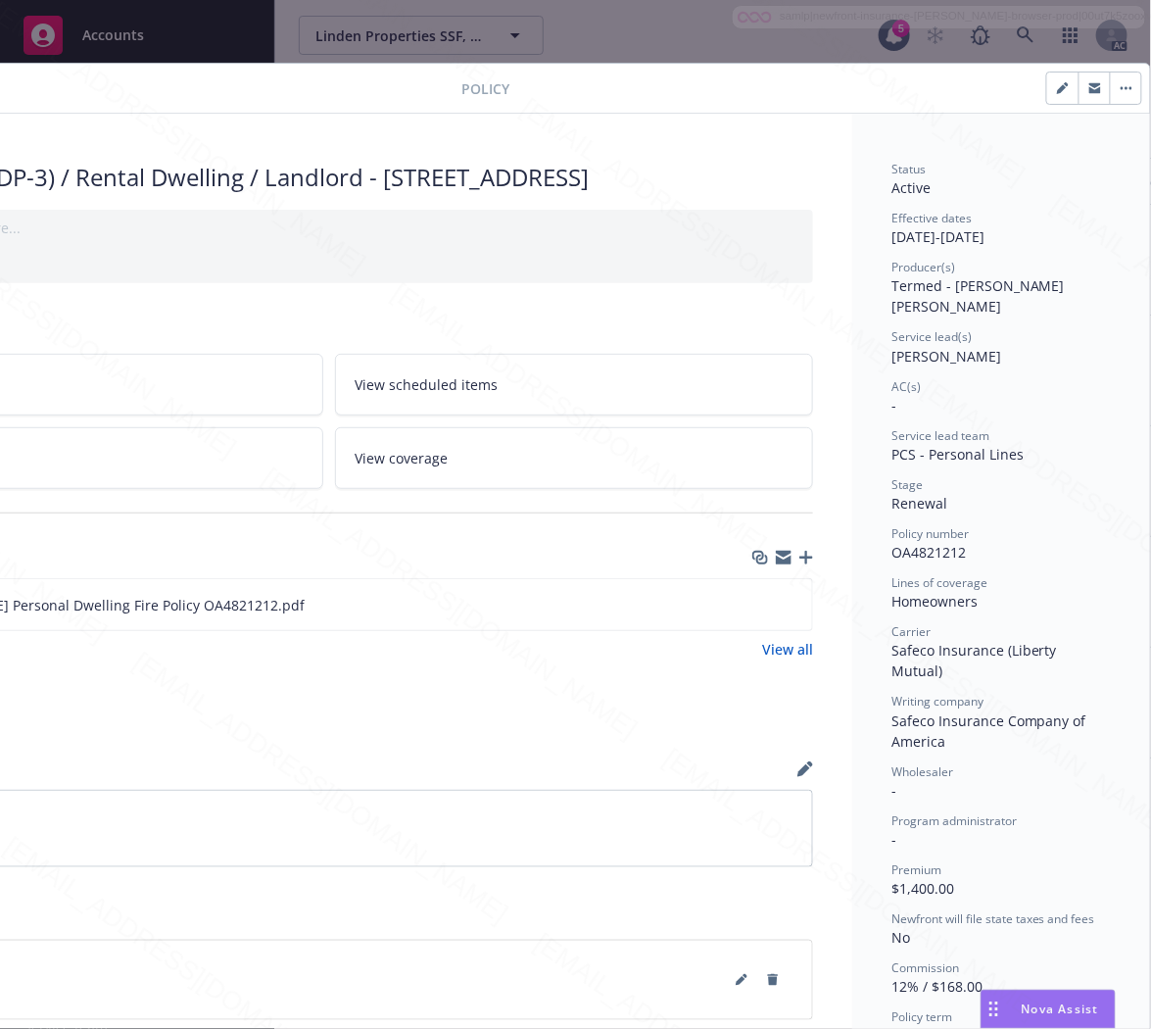
click at [896, 543] on span "OA4821212" at bounding box center [929, 552] width 74 height 19
copy span "OA4821212"
click at [753, 611] on icon "download file" at bounding box center [761, 604] width 16 height 16
click at [1110, 85] on button "button" at bounding box center [1125, 88] width 31 height 31
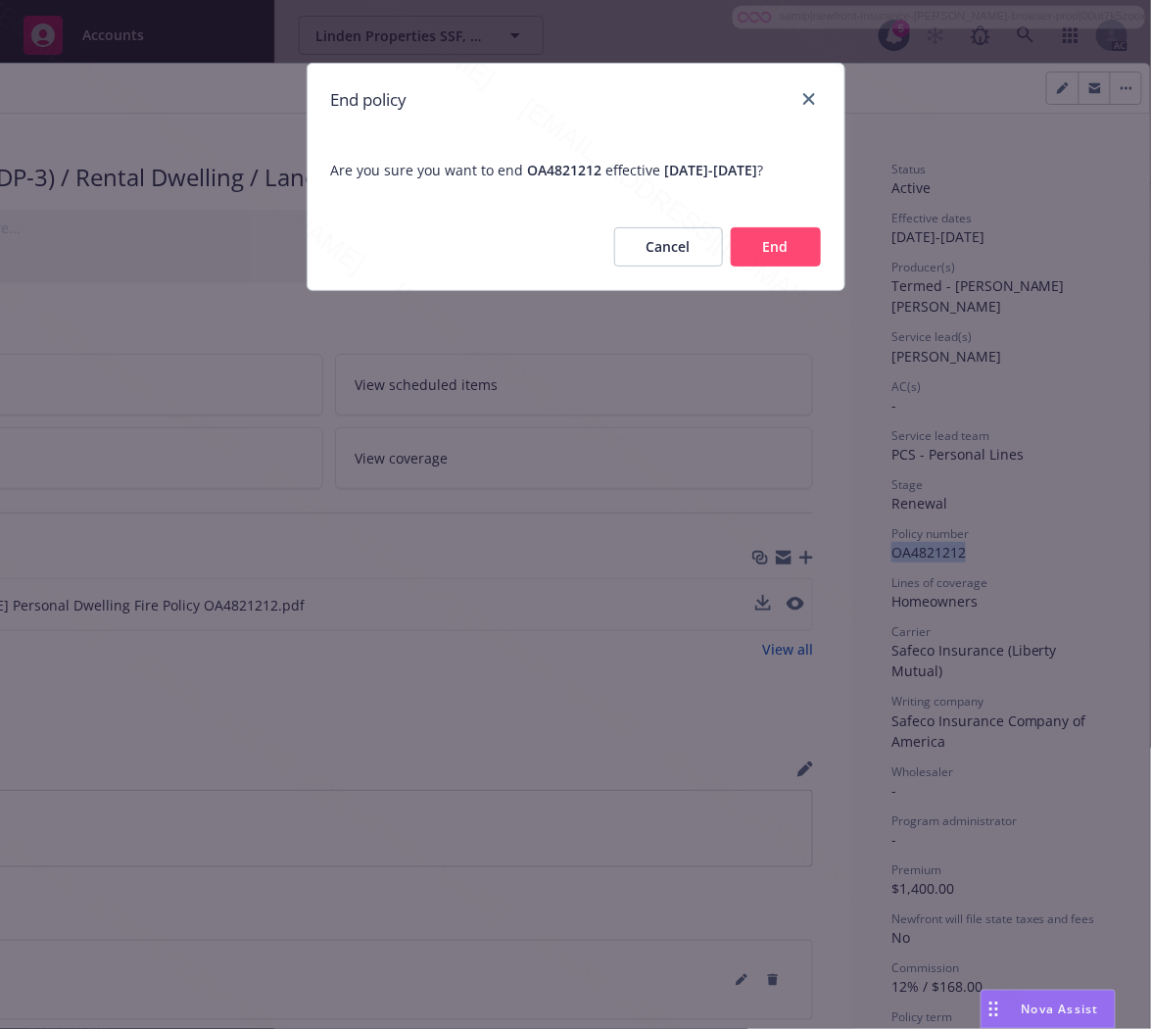
click at [784, 267] on button "End" at bounding box center [776, 246] width 90 height 39
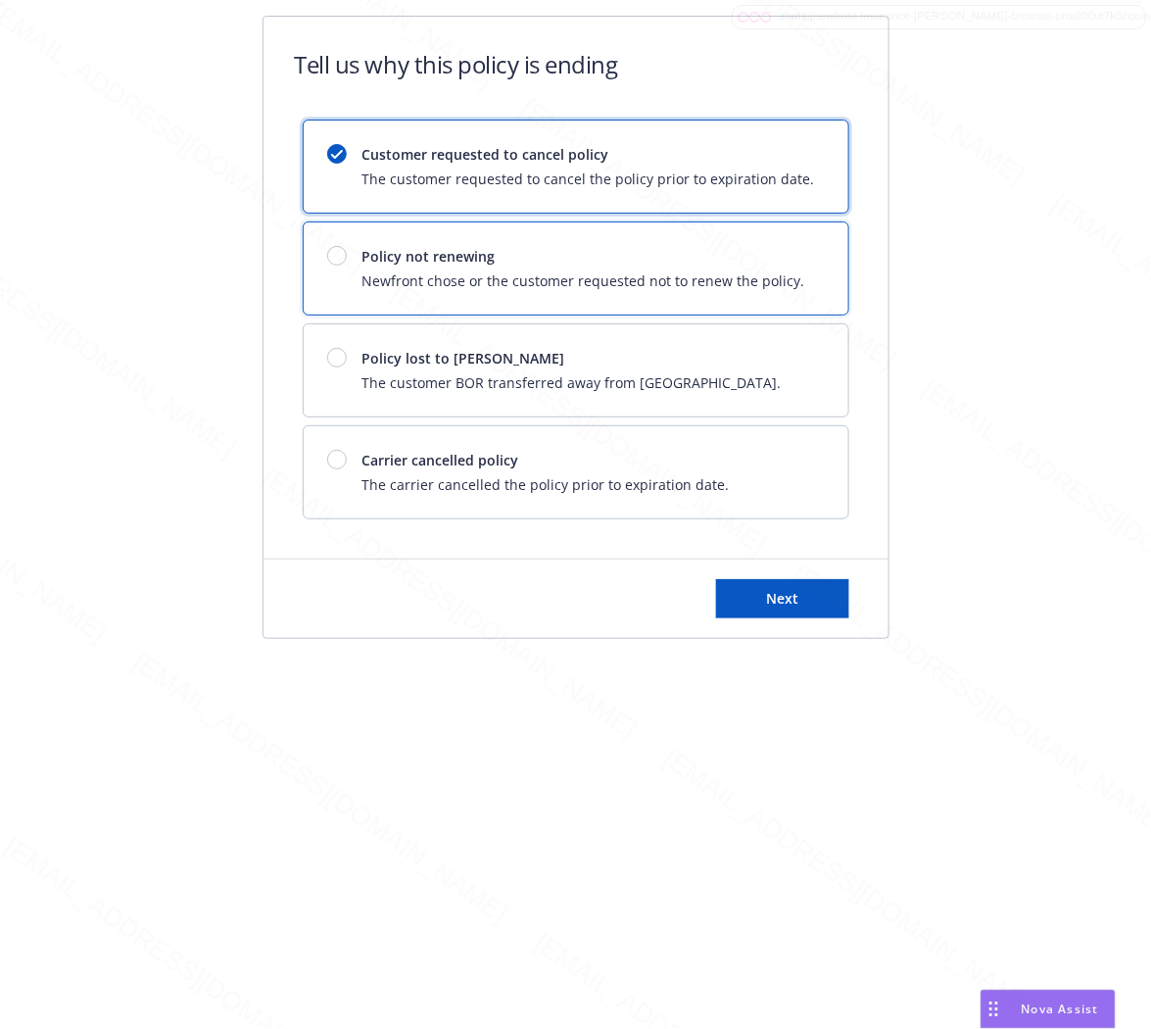
click at [778, 270] on span "Newfront chose or the customer requested not to renew the policy." at bounding box center [584, 280] width 443 height 21
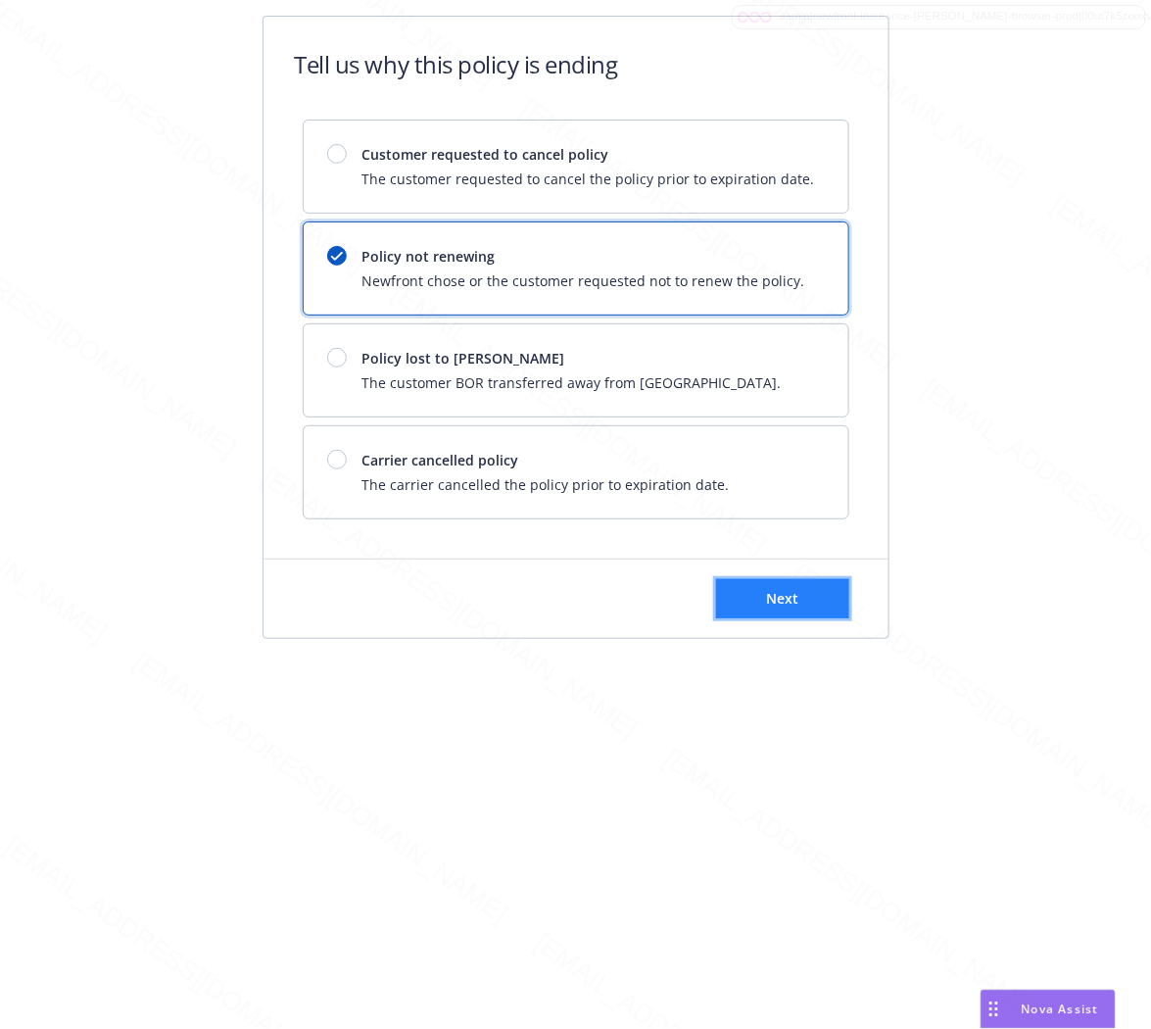
click at [772, 600] on span "Next" at bounding box center [782, 598] width 32 height 19
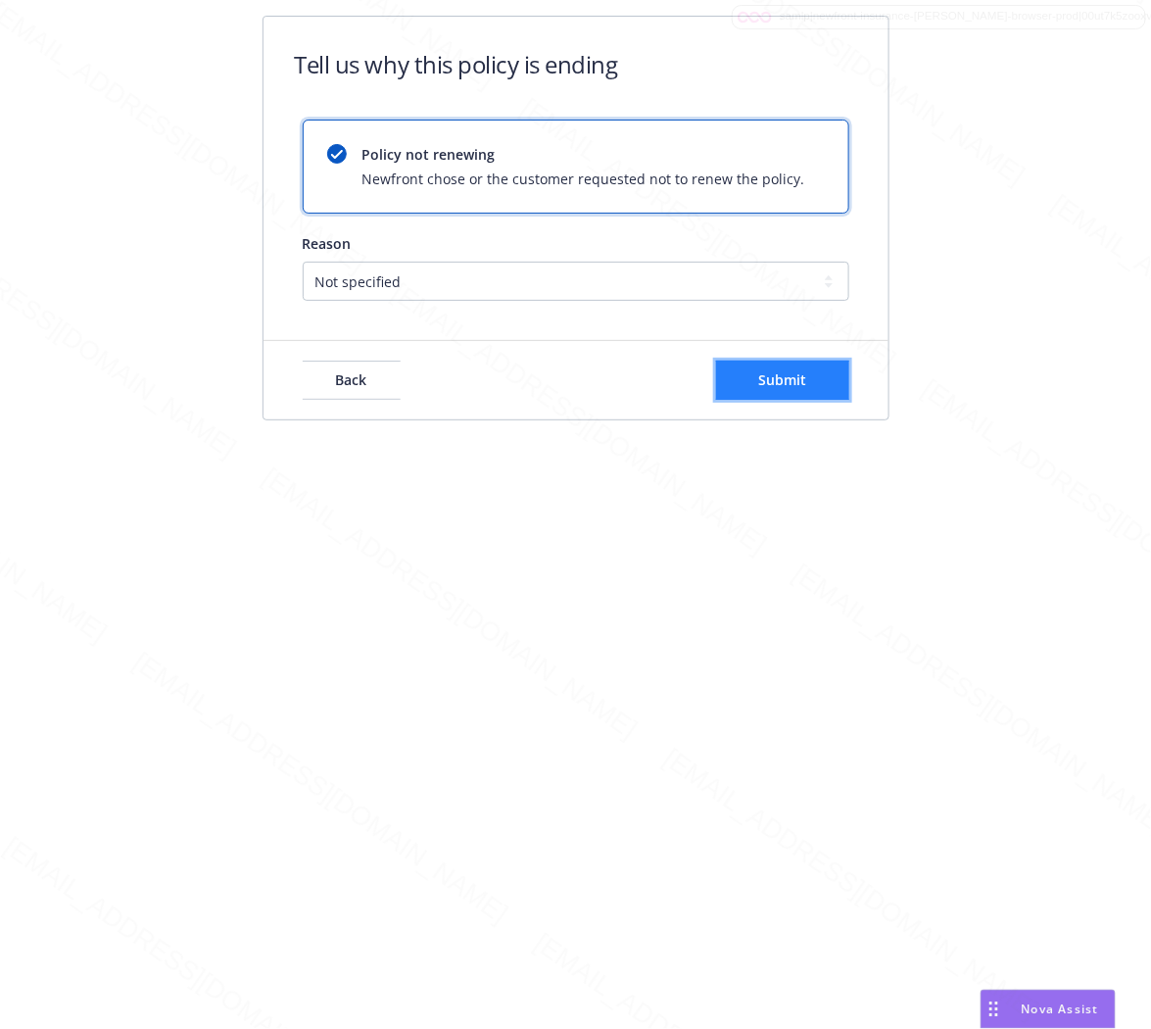
click at [800, 395] on button "Submit" at bounding box center [782, 380] width 133 height 39
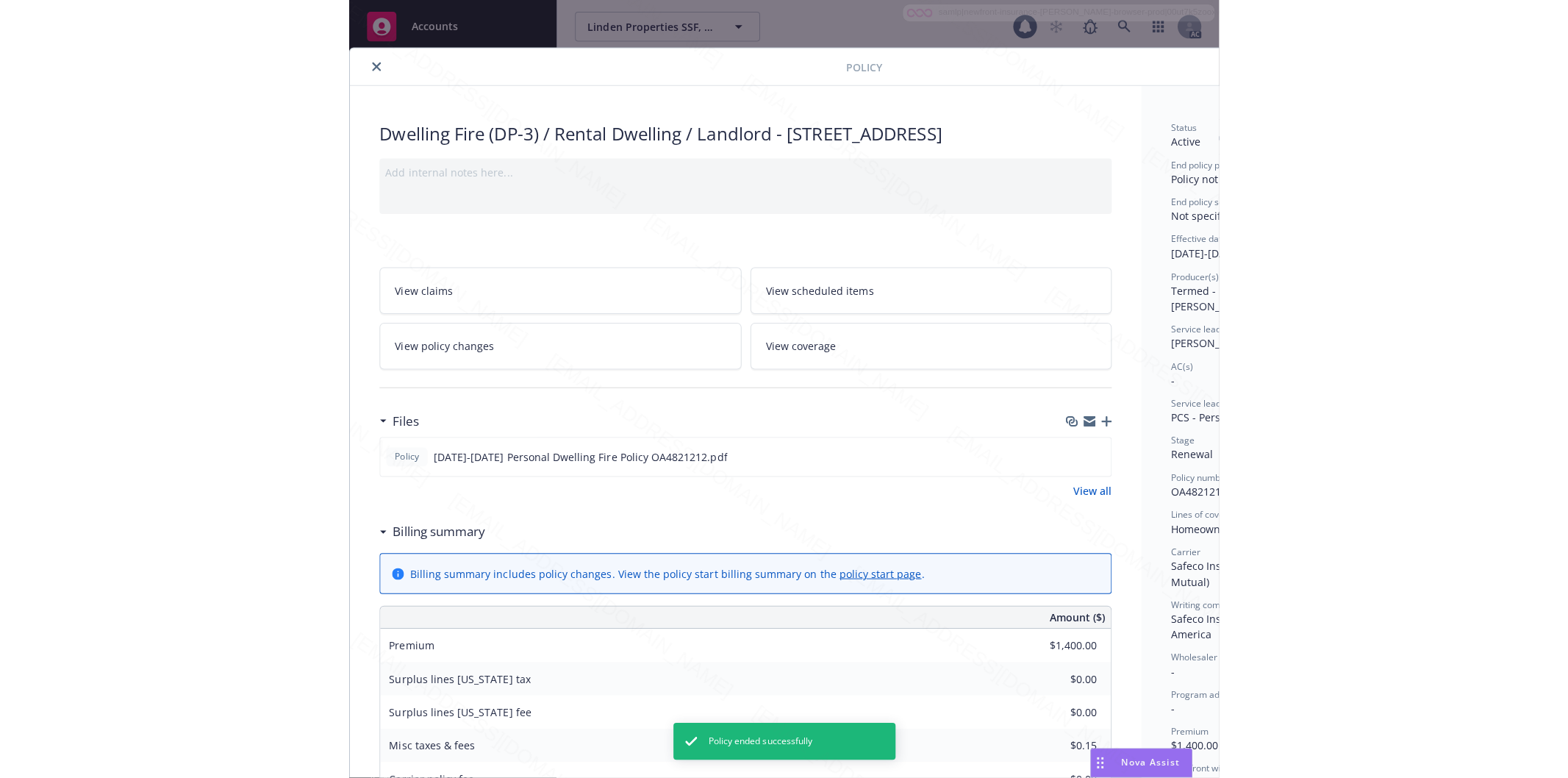
scroll to position [44, 0]
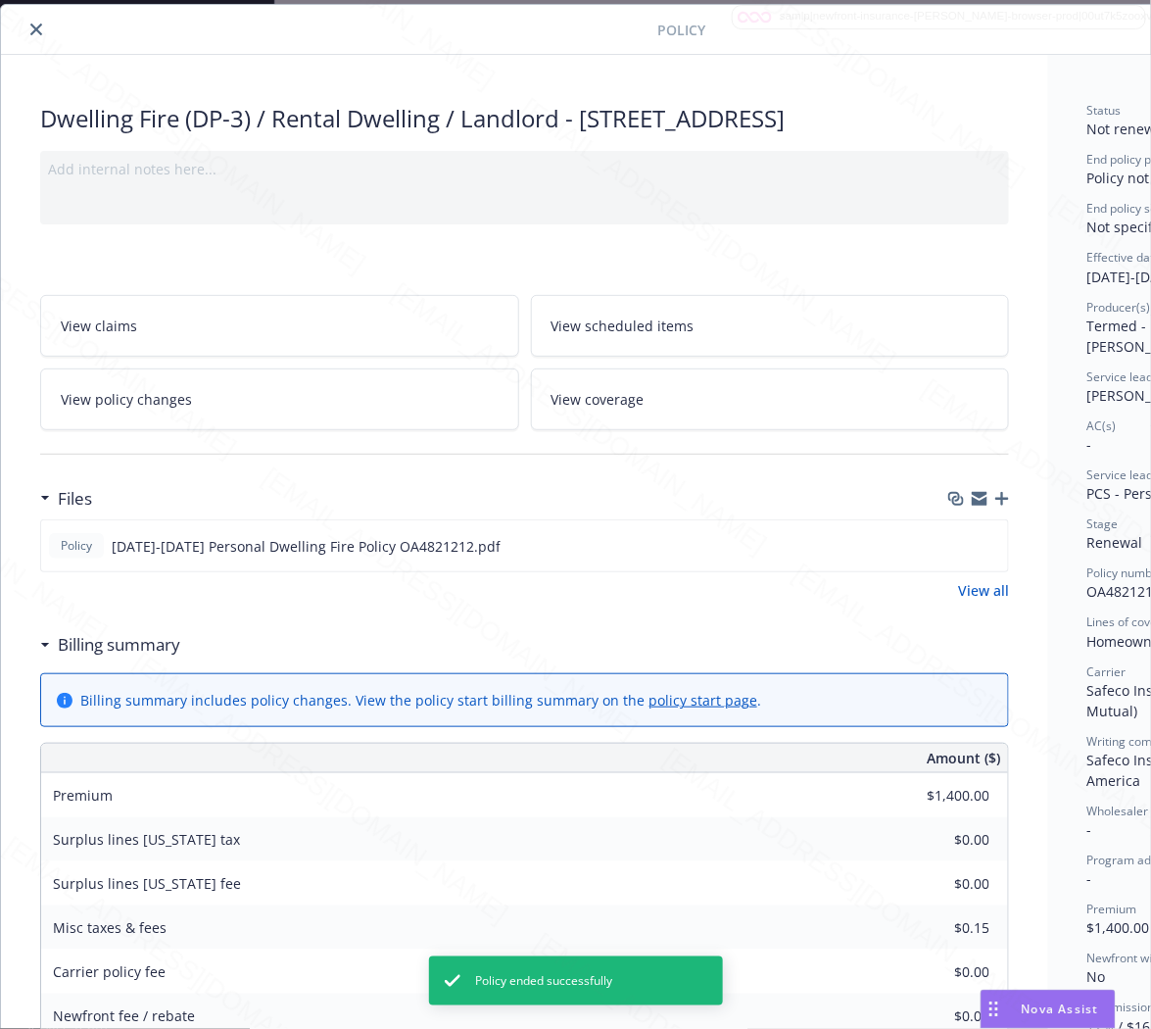
click at [35, 31] on icon "close" at bounding box center [36, 30] width 12 height 12
